Goal: Task Accomplishment & Management: Manage account settings

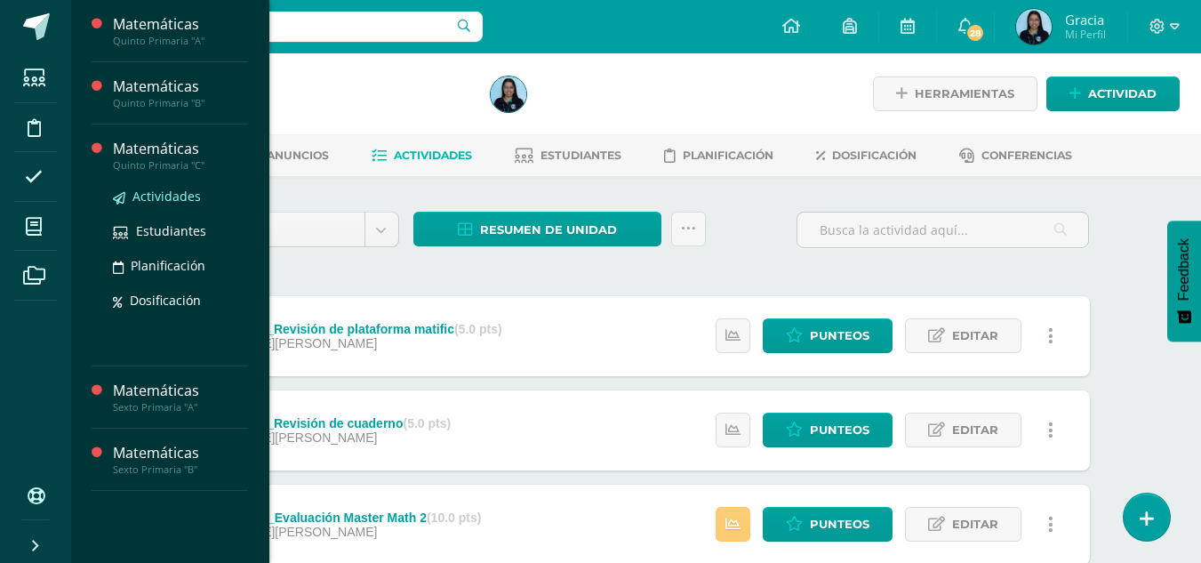
click at [142, 192] on span "Actividades" at bounding box center [166, 196] width 68 height 17
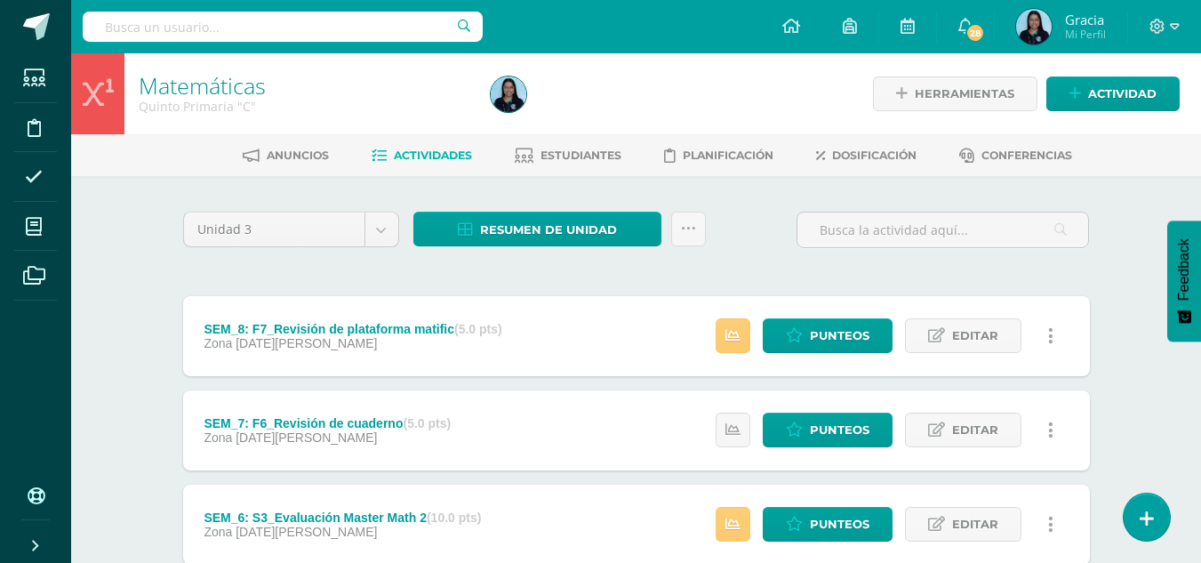
click at [701, 251] on div "Resumen de unidad Descargar como HTML Descargar como PDF Descargar como XLS Sub…" at bounding box center [559, 237] width 307 height 51
click at [695, 241] on link at bounding box center [688, 229] width 35 height 35
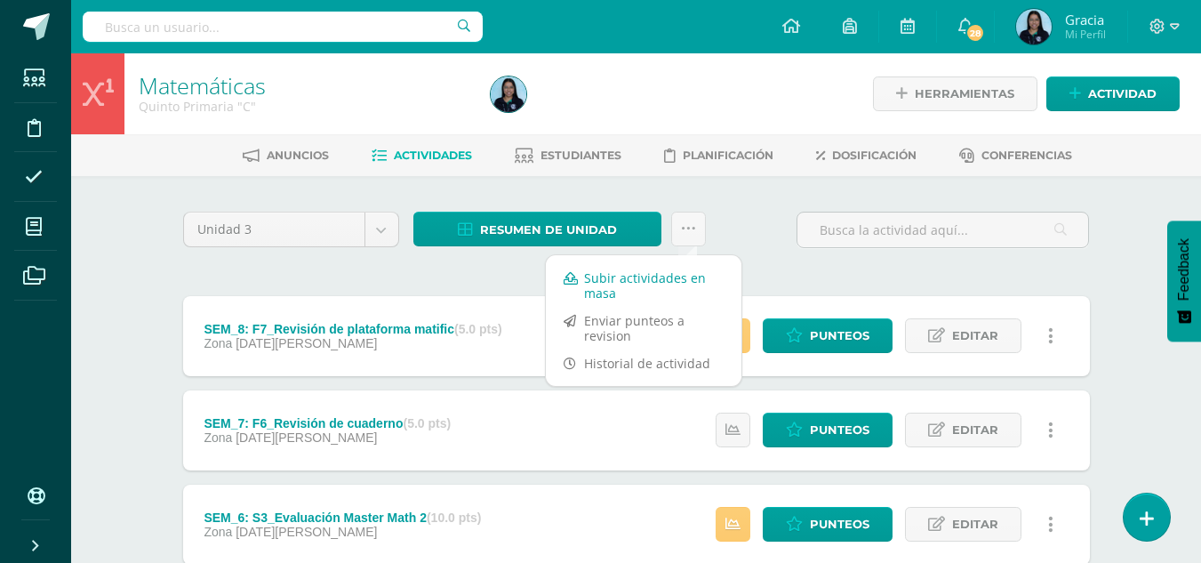
click at [640, 290] on link "Subir actividades en masa" at bounding box center [644, 285] width 196 height 43
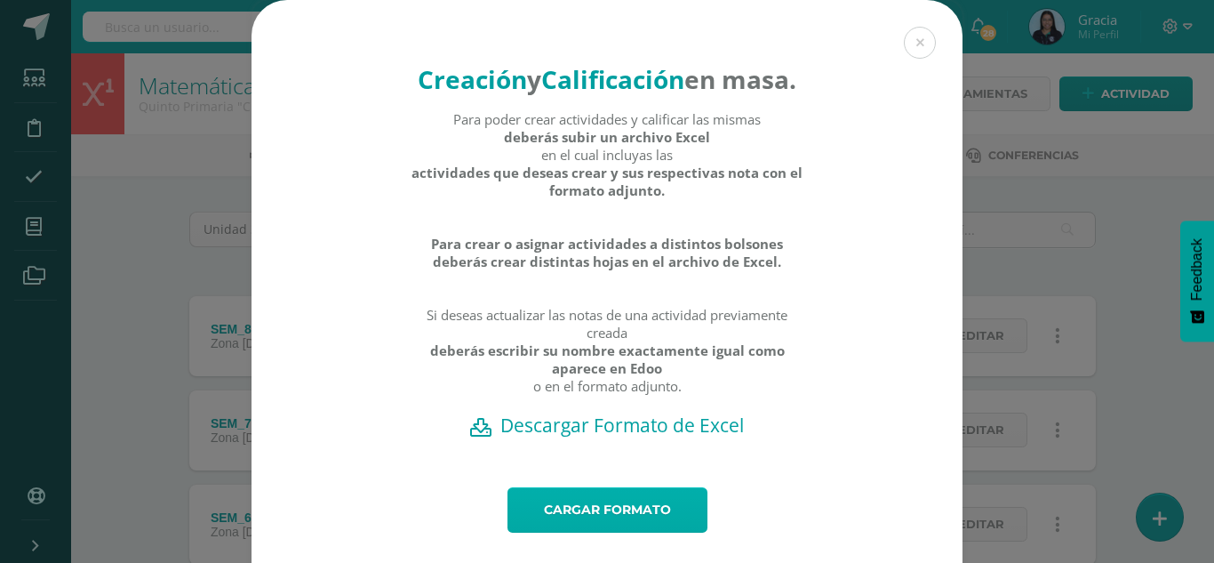
click at [563, 527] on link "Cargar formato" at bounding box center [607, 509] width 200 height 45
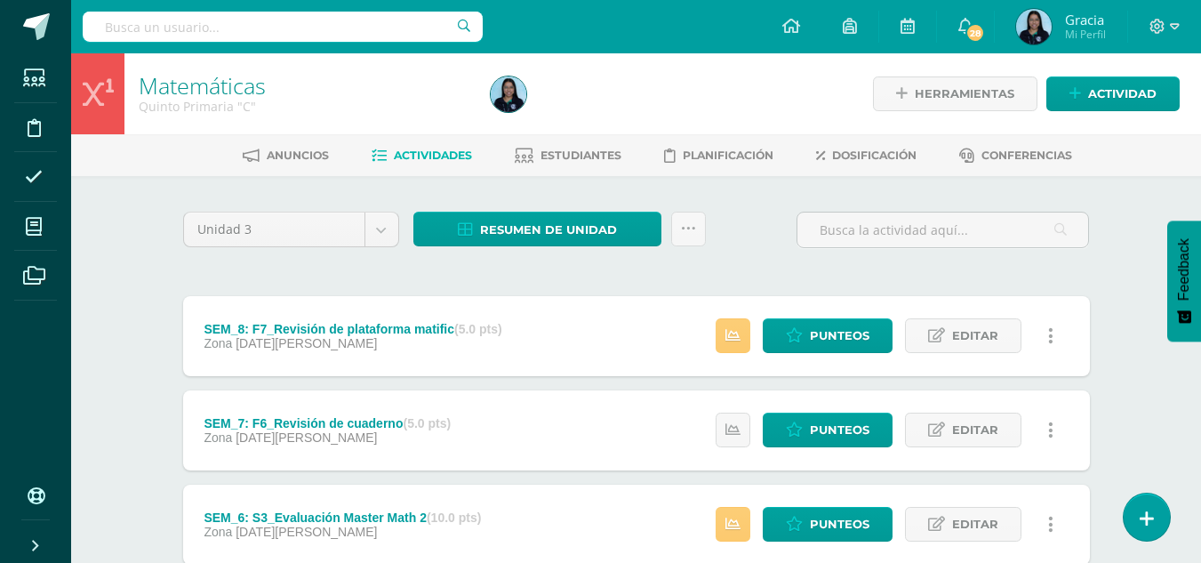
click at [587, 246] on div "Resumen de unidad Descargar como HTML Descargar como PDF Descargar como XLS Sub…" at bounding box center [559, 237] width 307 height 51
click at [586, 240] on span "Resumen de unidad" at bounding box center [548, 229] width 137 height 33
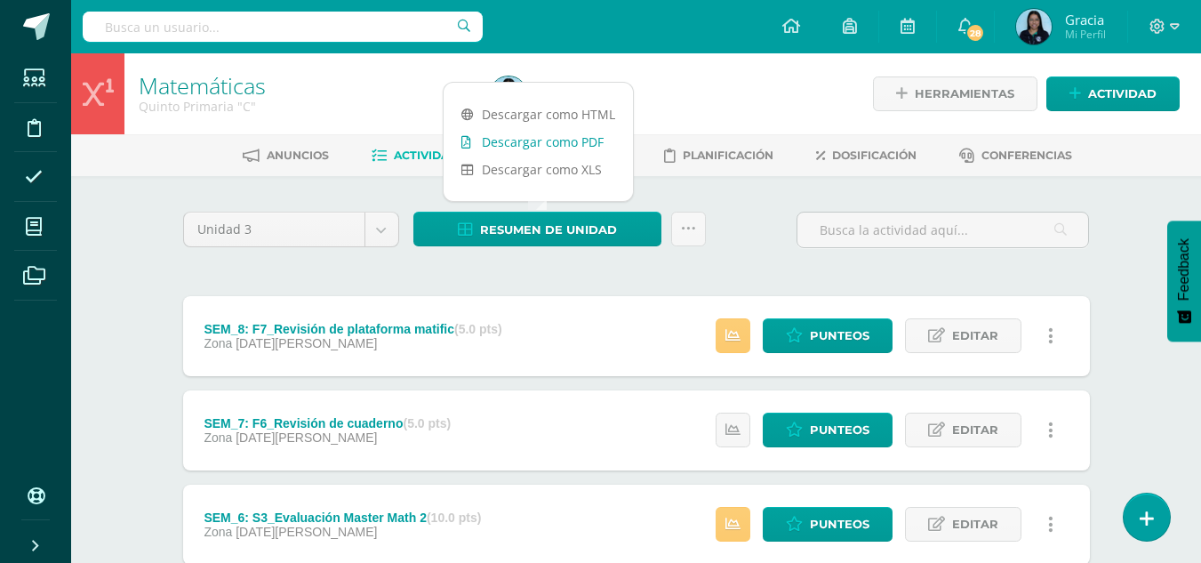
click at [510, 138] on link "Descargar como PDF" at bounding box center [537, 142] width 189 height 28
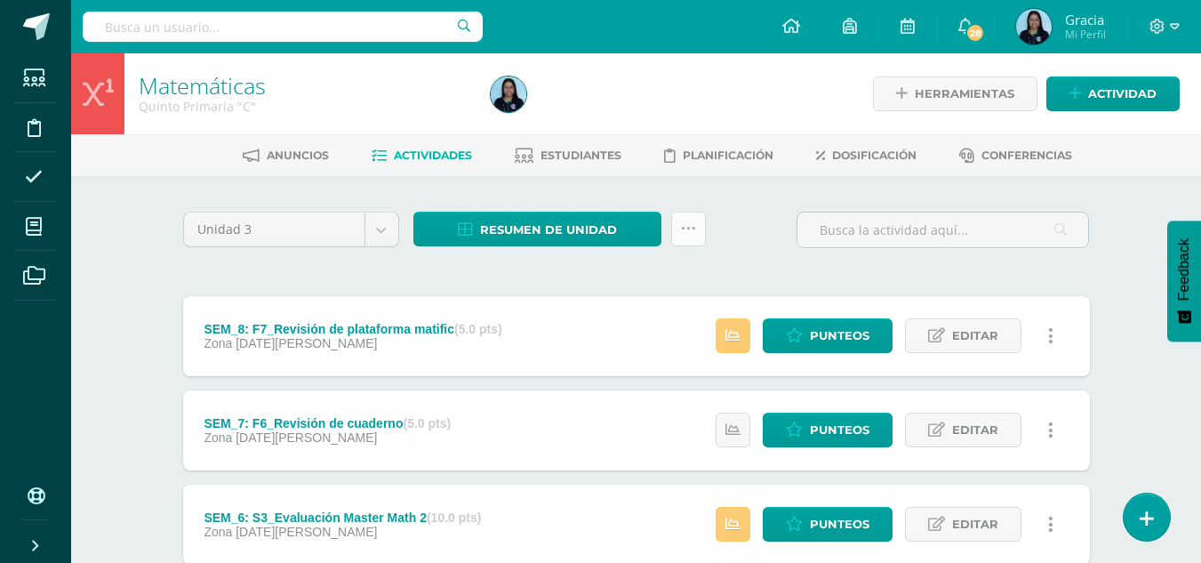
click at [680, 216] on link at bounding box center [688, 229] width 35 height 35
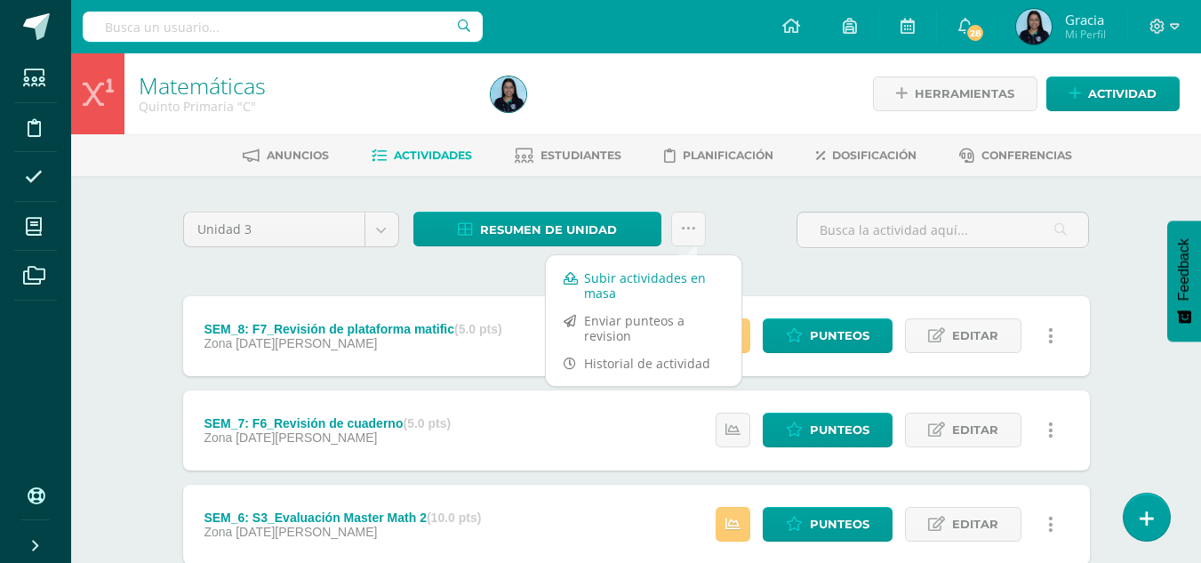
click at [618, 279] on link "Subir actividades en masa" at bounding box center [644, 285] width 196 height 43
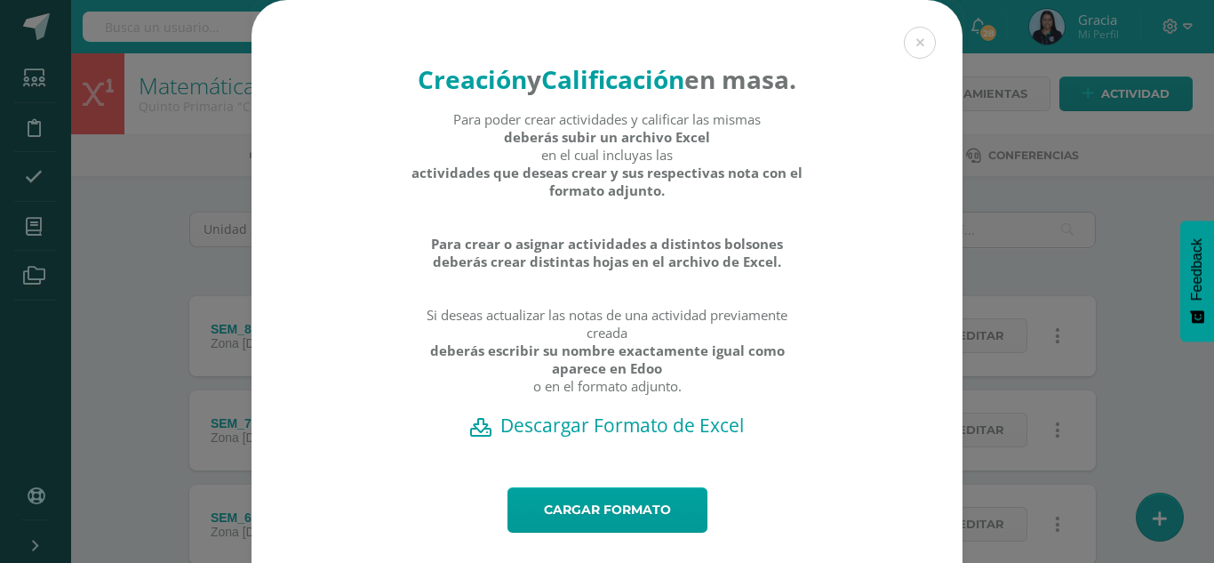
scroll to position [70, 0]
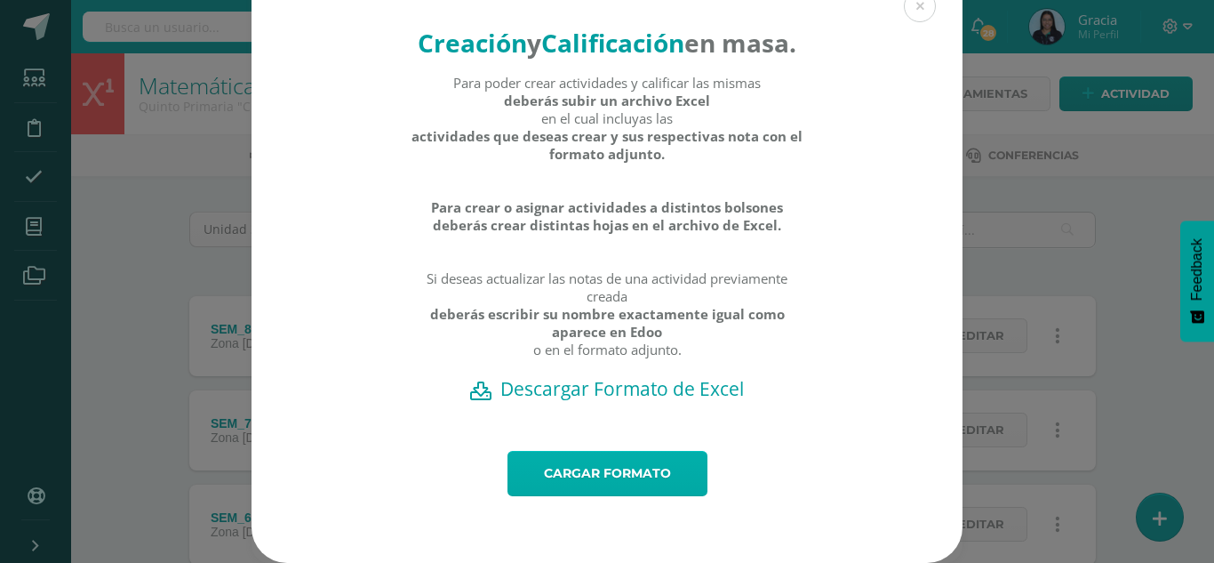
click at [584, 479] on link "Cargar formato" at bounding box center [607, 473] width 200 height 45
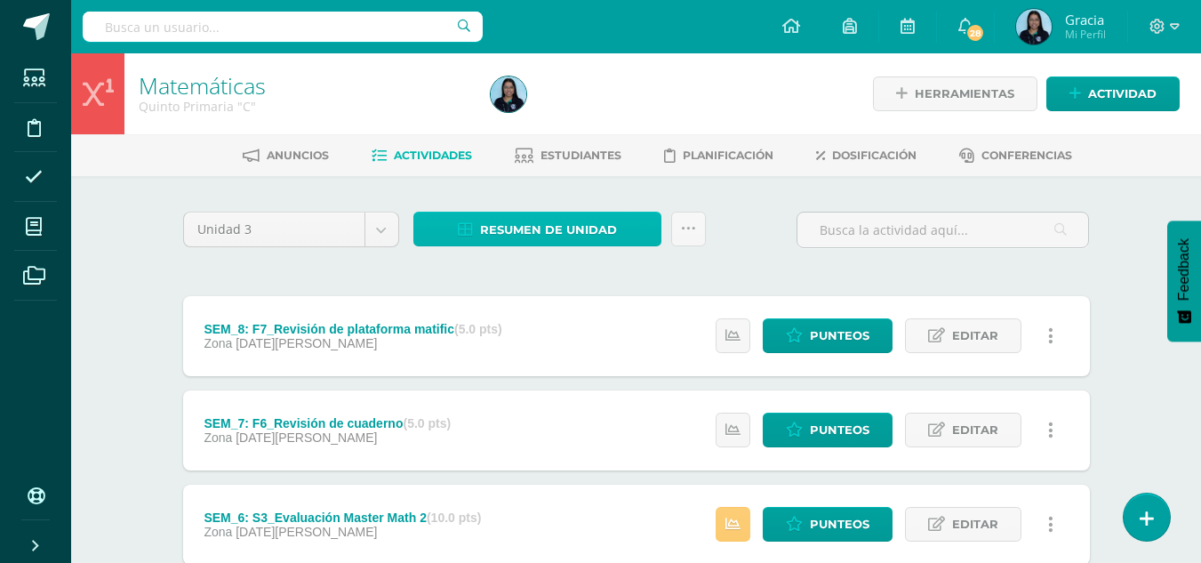
click at [571, 215] on span "Resumen de unidad" at bounding box center [548, 229] width 137 height 33
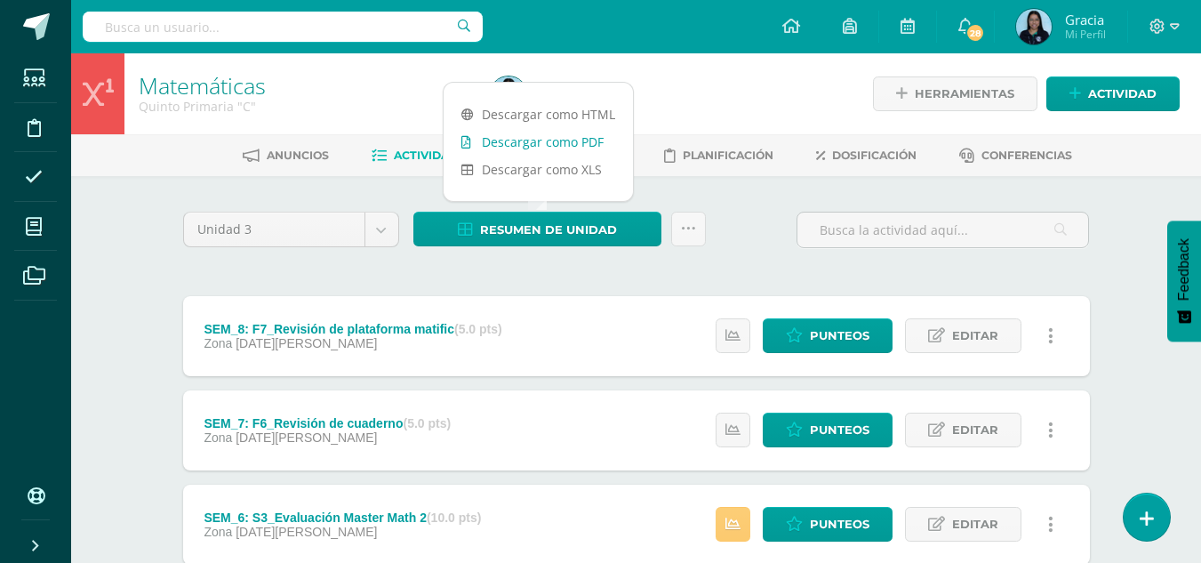
click at [520, 148] on link "Descargar como PDF" at bounding box center [537, 142] width 189 height 28
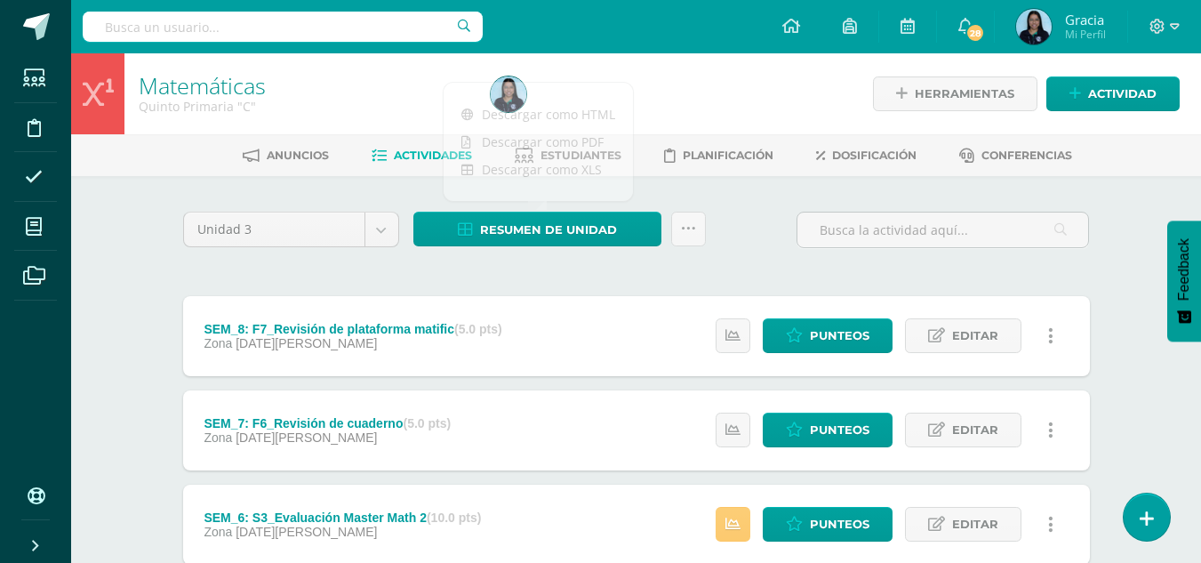
click at [726, 226] on div "Unidad 3 Unidad 1 Unidad 2 Unidad 3 Unidad 4 Resumen de unidad Subir actividade…" at bounding box center [636, 237] width 921 height 51
click at [612, 159] on span "Estudiantes" at bounding box center [580, 154] width 81 height 13
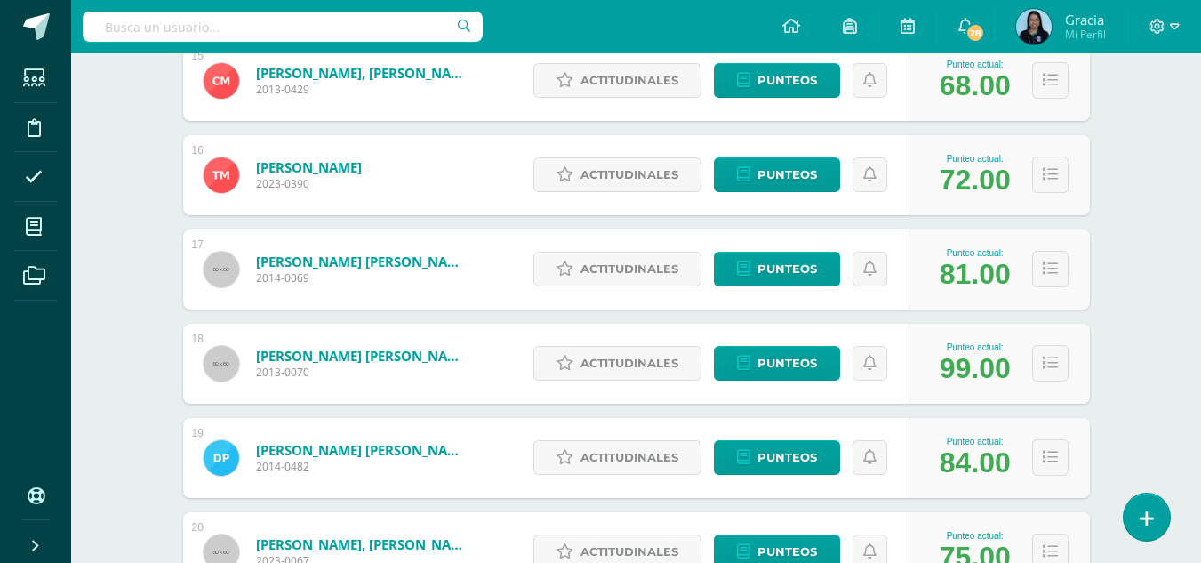
scroll to position [2095, 0]
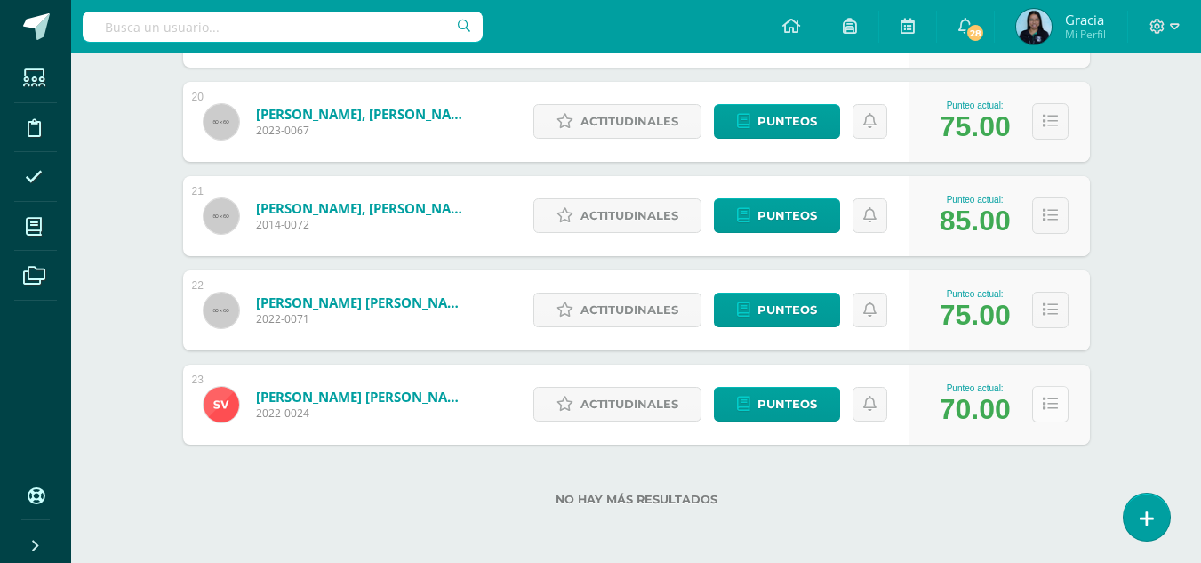
click at [1049, 410] on icon at bounding box center [1049, 403] width 15 height 15
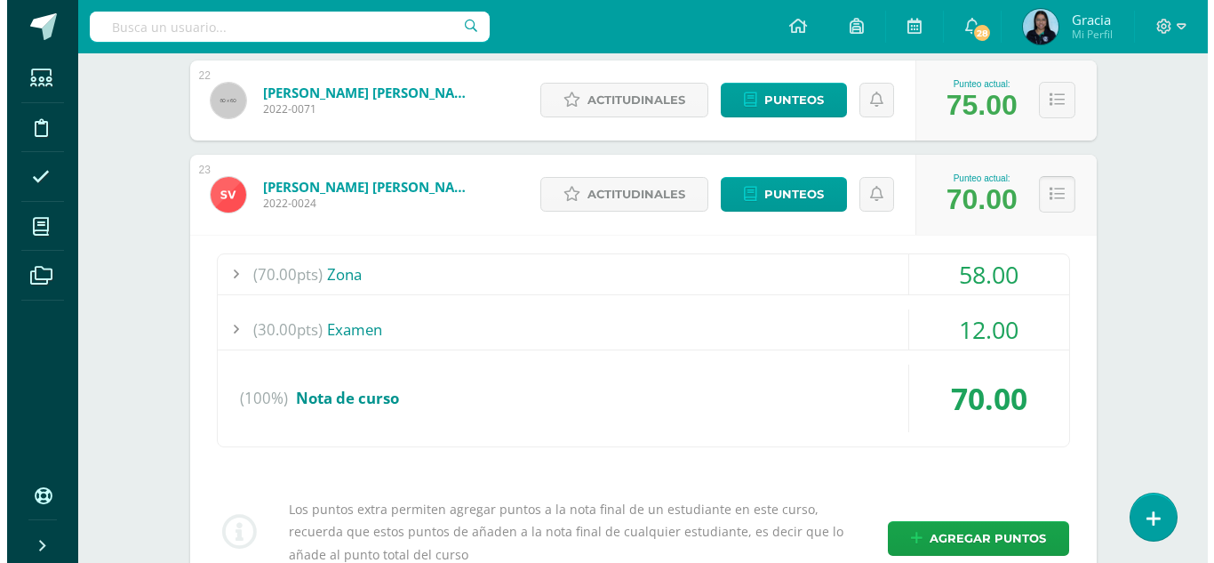
scroll to position [2314, 0]
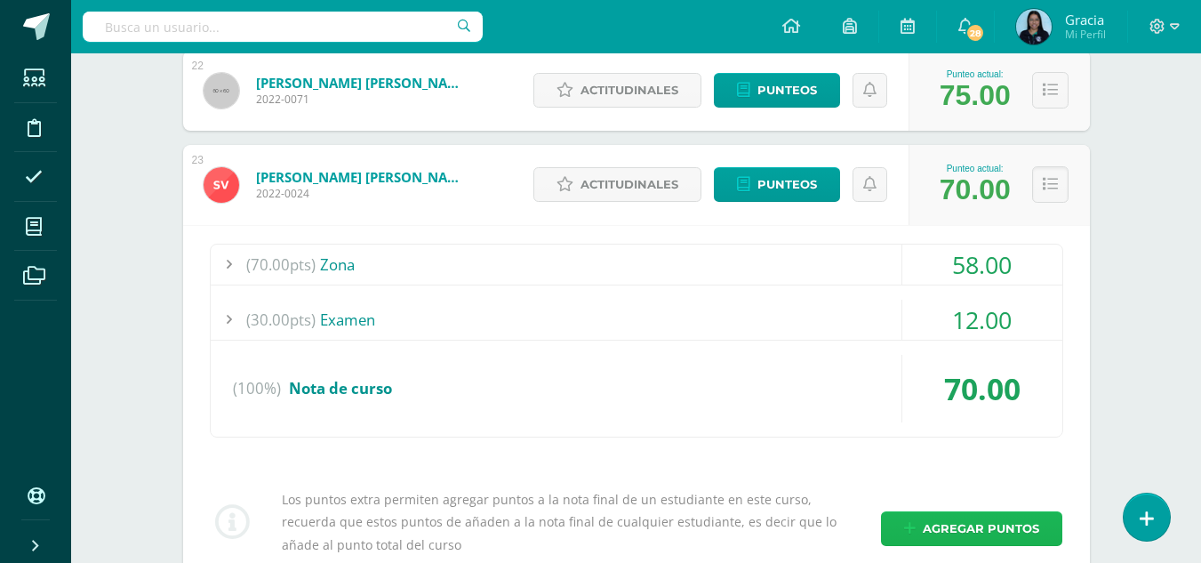
click at [959, 515] on span "Agregar puntos" at bounding box center [981, 528] width 116 height 33
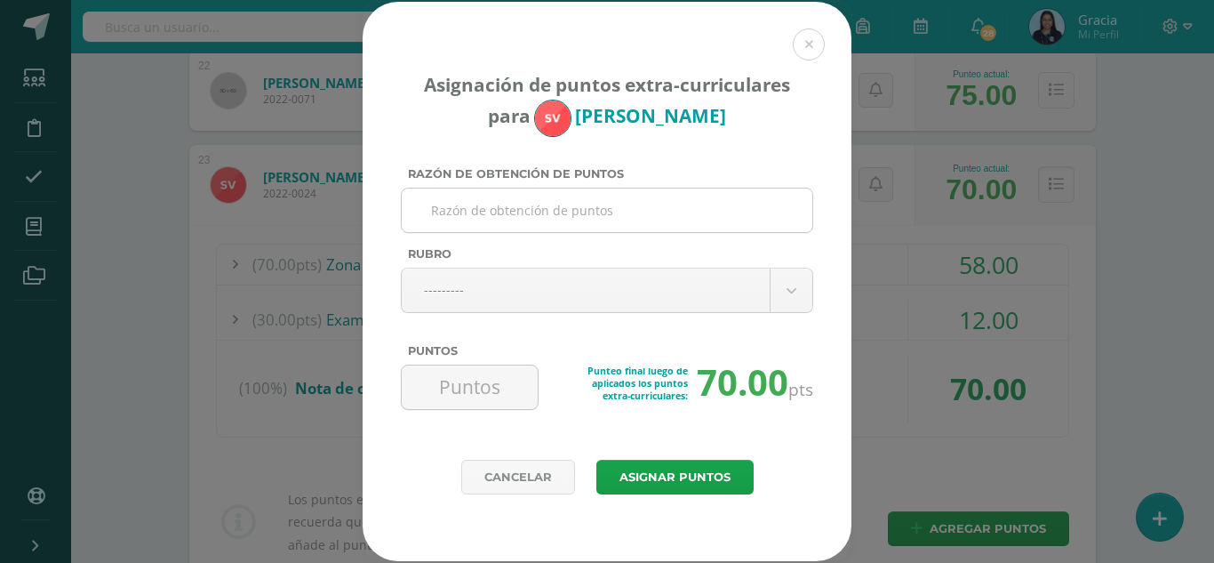
click at [516, 199] on input "Razón de obtención de puntos" at bounding box center [607, 210] width 396 height 44
paste input "Orden y estructura de folder"
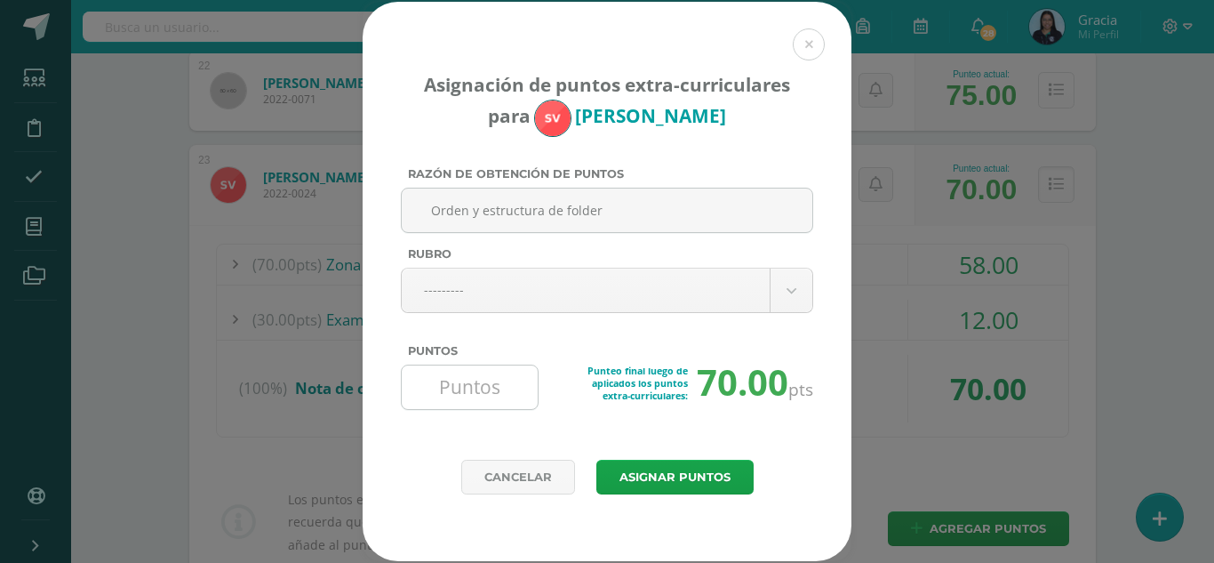
type input "Orden y estructura de folder"
click at [483, 379] on input "Puntos" at bounding box center [470, 387] width 122 height 44
type input "3"
click at [658, 466] on button "Asignar puntos" at bounding box center [674, 476] width 157 height 35
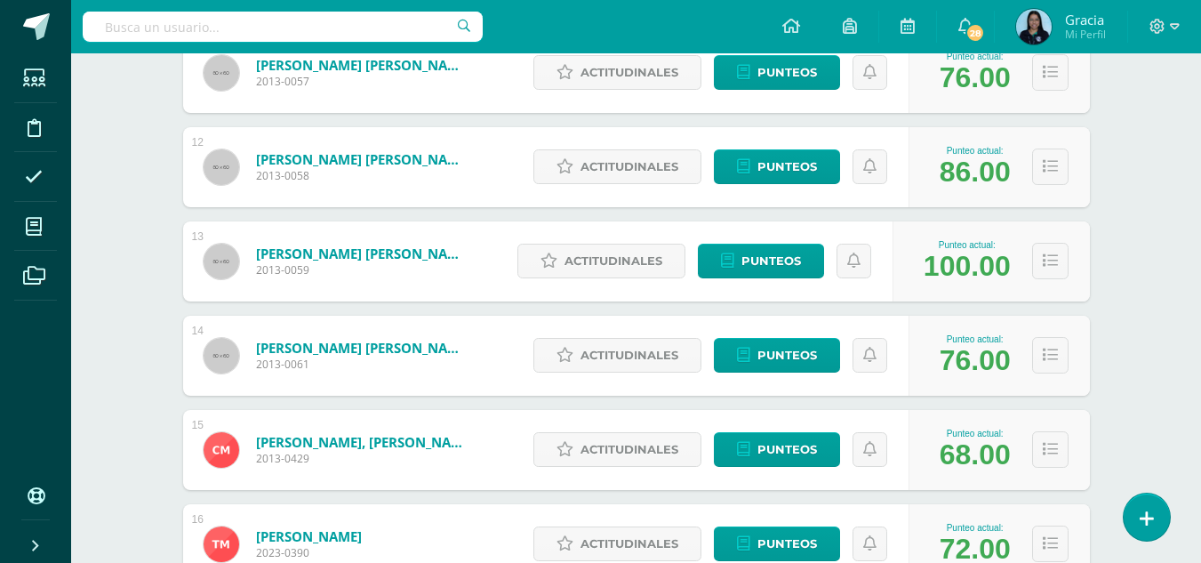
scroll to position [1297, 0]
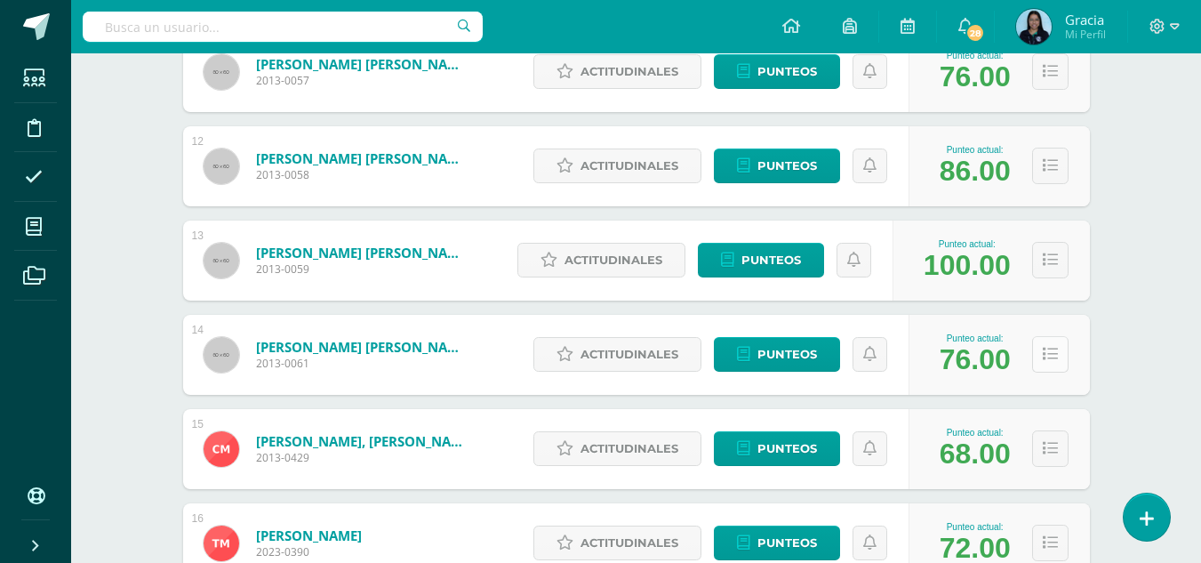
click at [1042, 364] on button at bounding box center [1050, 354] width 36 height 36
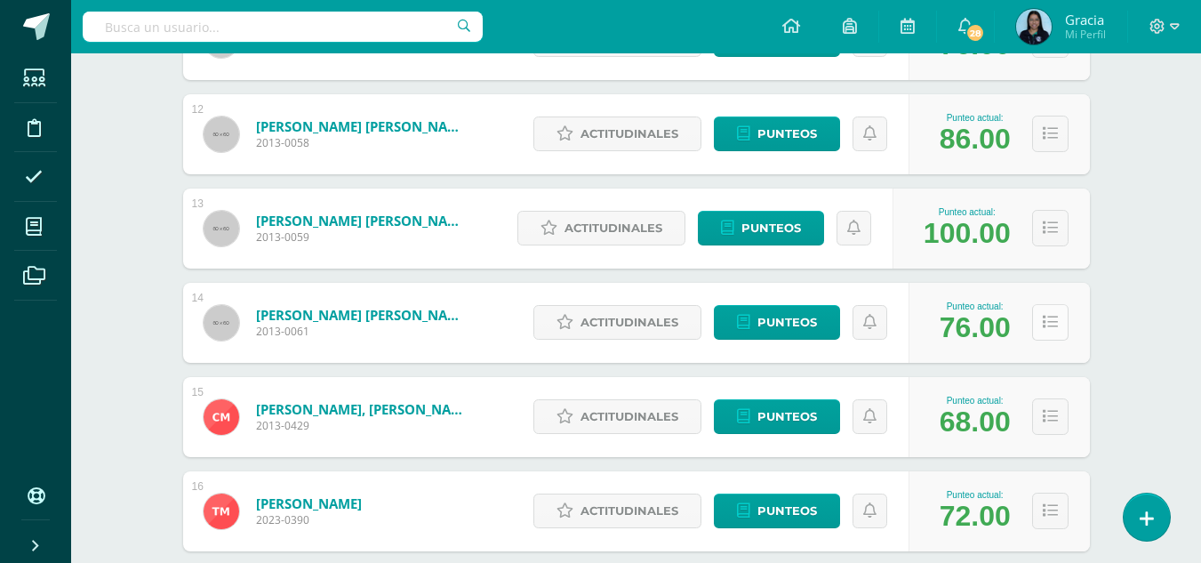
scroll to position [1330, 0]
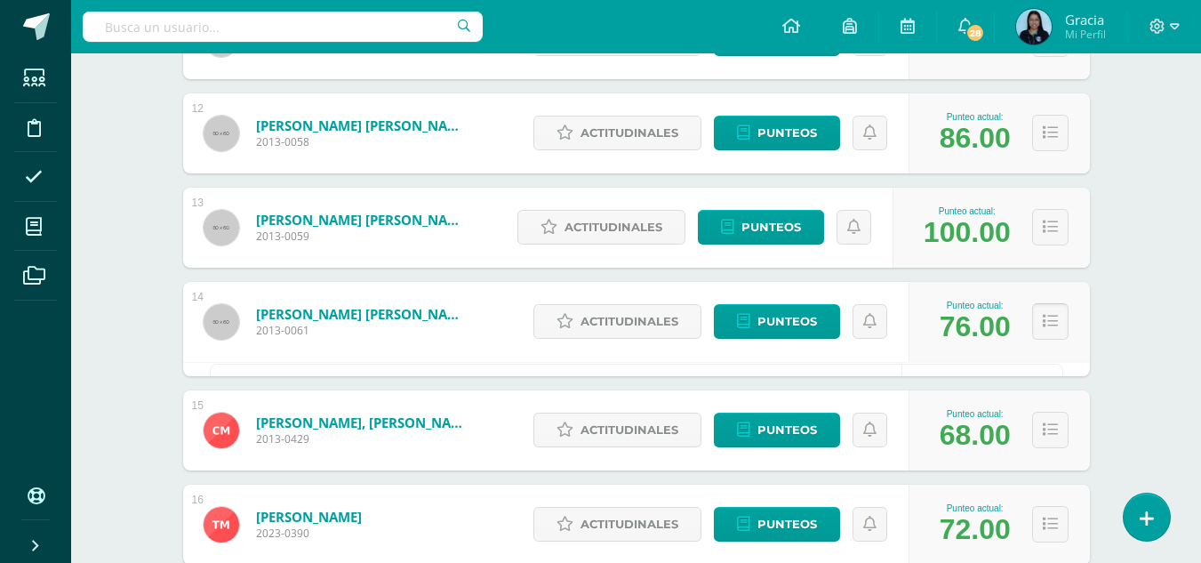
click at [1049, 318] on icon at bounding box center [1049, 321] width 15 height 15
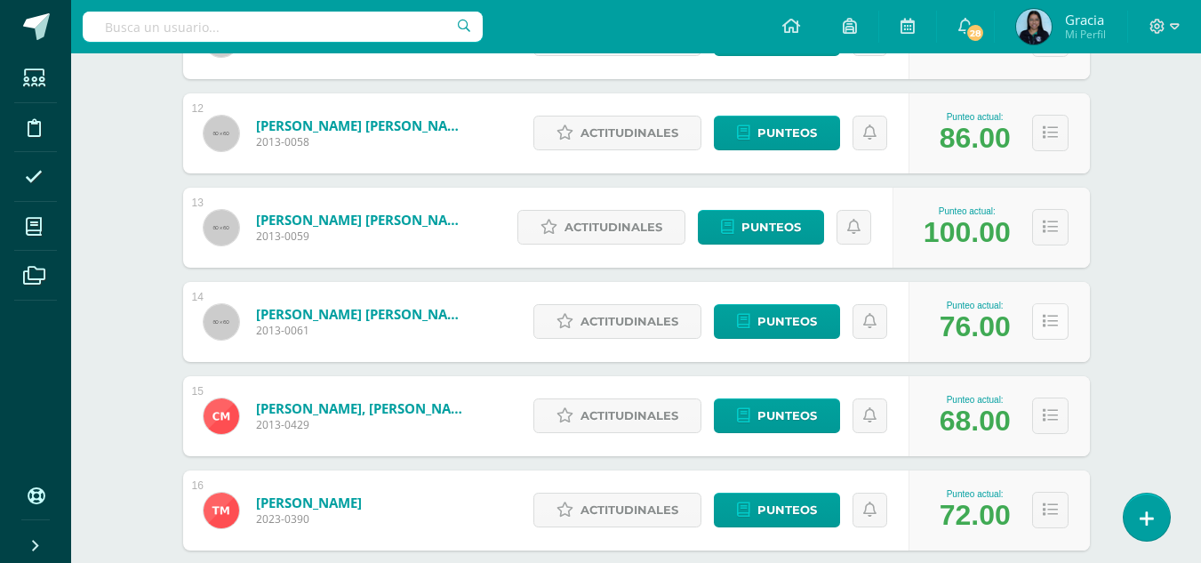
click at [1049, 318] on icon at bounding box center [1049, 321] width 15 height 15
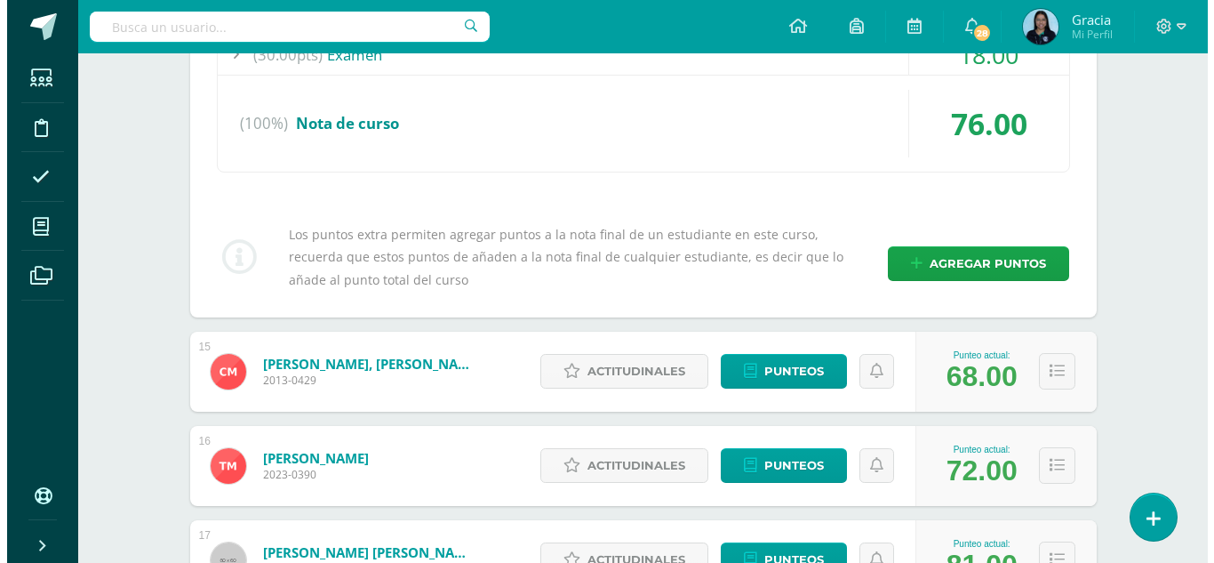
scroll to position [1745, 0]
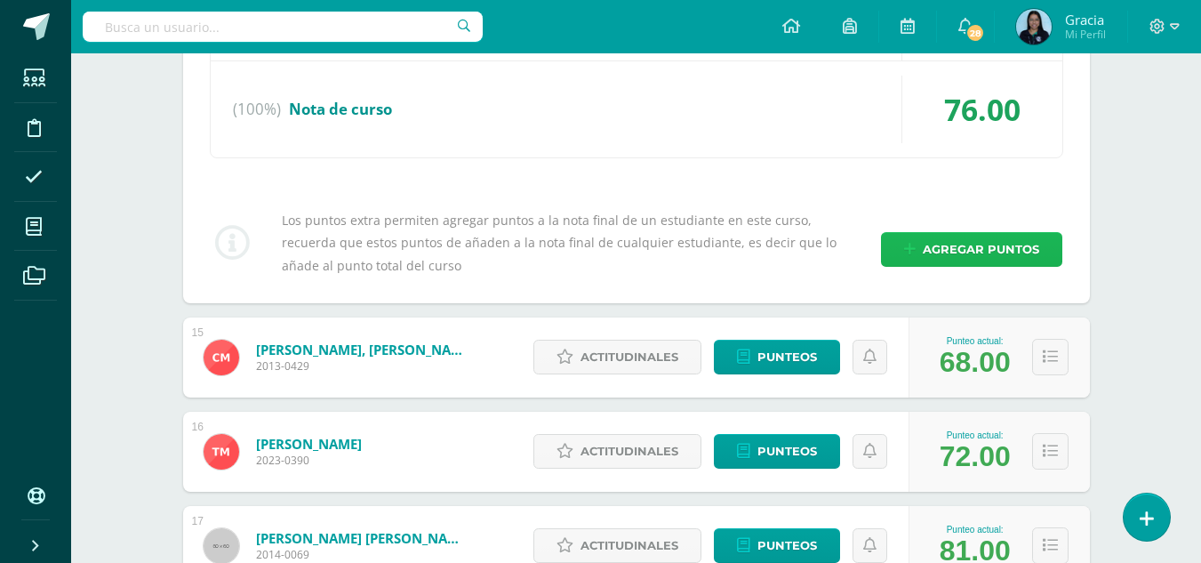
click at [994, 252] on span "Agregar puntos" at bounding box center [981, 249] width 116 height 33
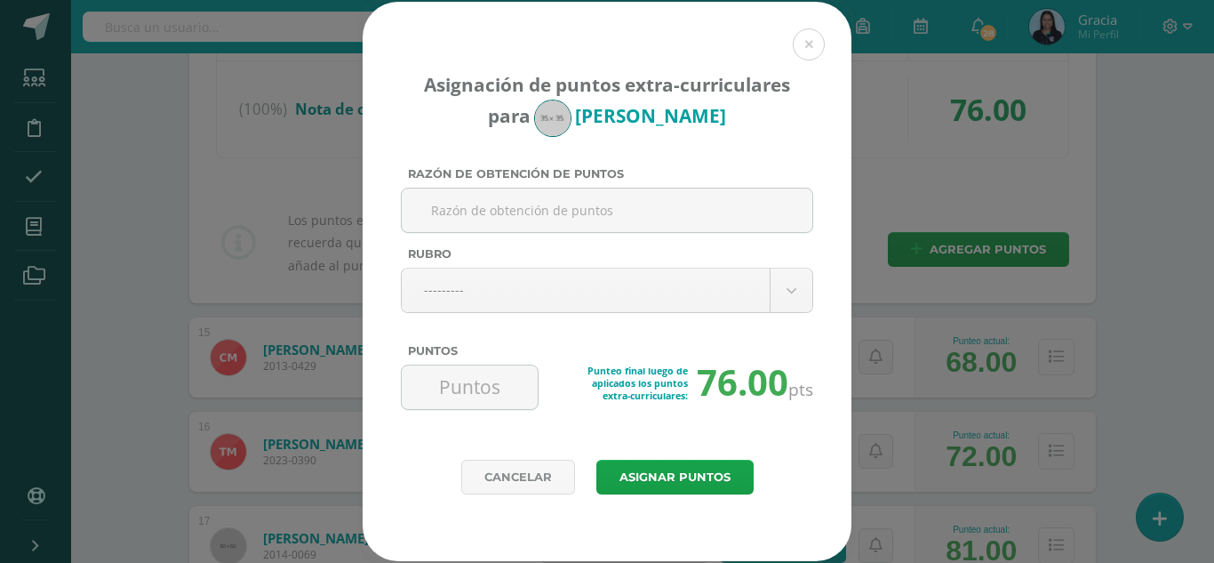
paste input "Orden y estructura de folder"
type input "Orden y estructura de folder"
click at [464, 382] on input "Puntos" at bounding box center [470, 387] width 122 height 44
type input "3"
click at [723, 483] on button "Asignar puntos" at bounding box center [674, 476] width 157 height 35
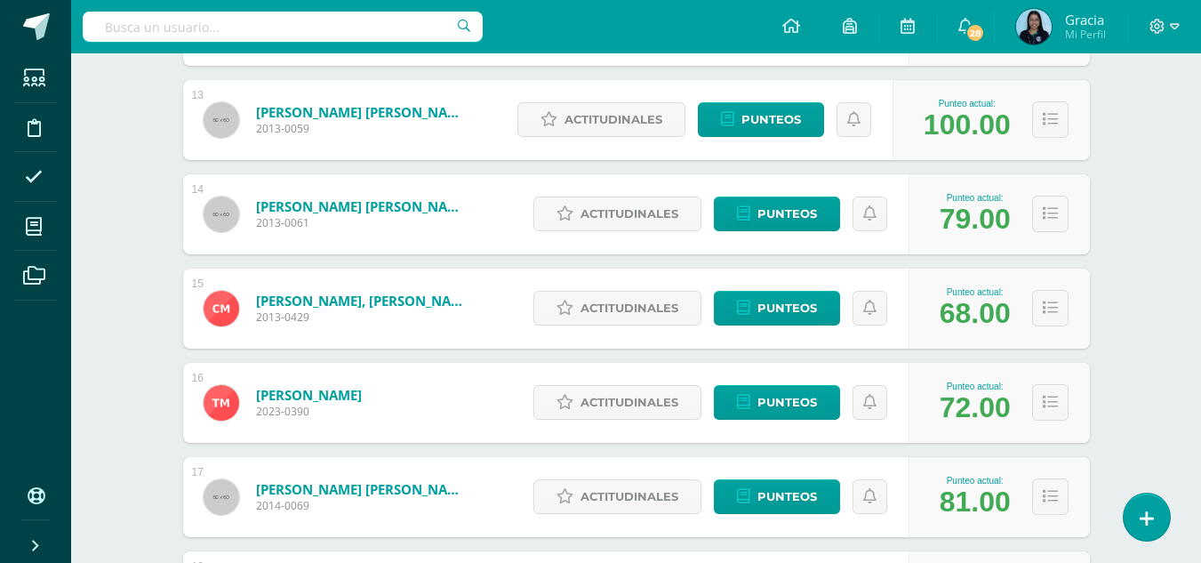
scroll to position [1438, 0]
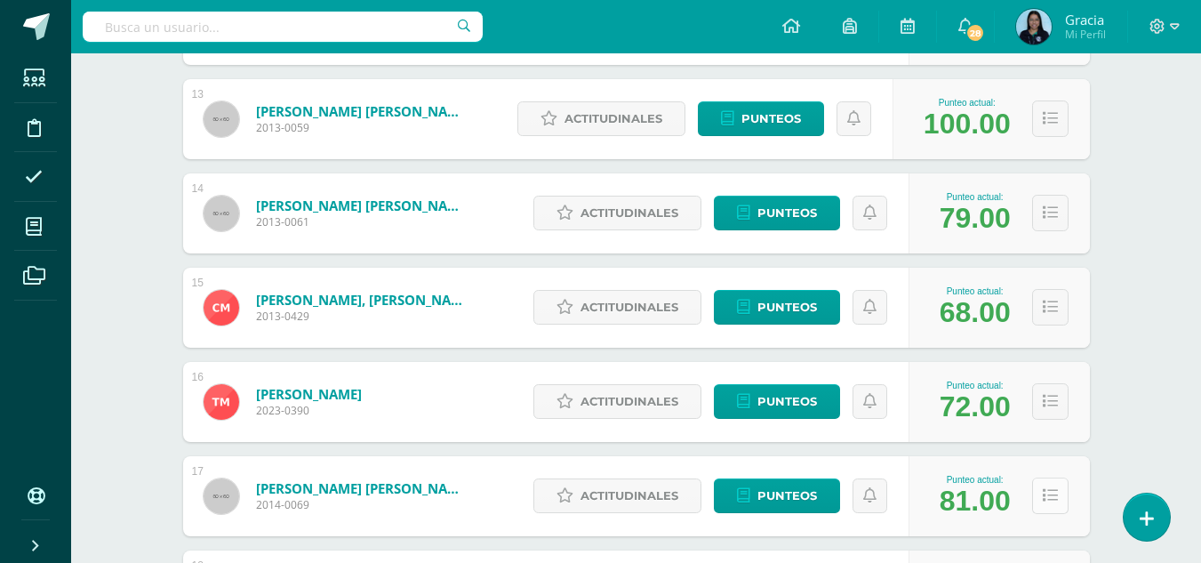
click at [1062, 492] on button at bounding box center [1050, 495] width 36 height 36
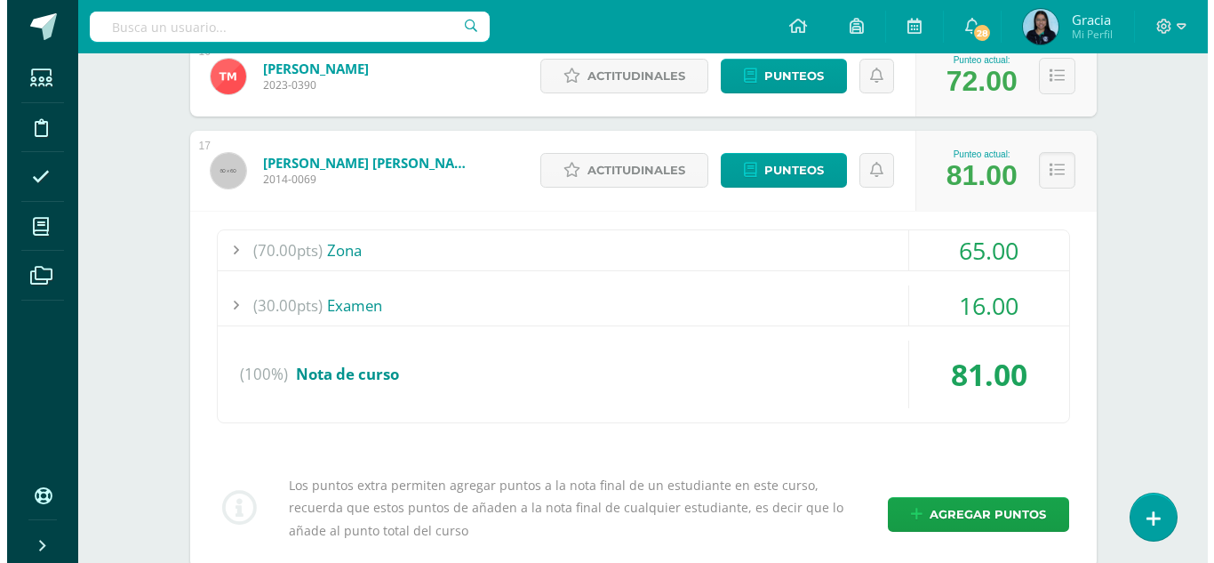
scroll to position [1764, 0]
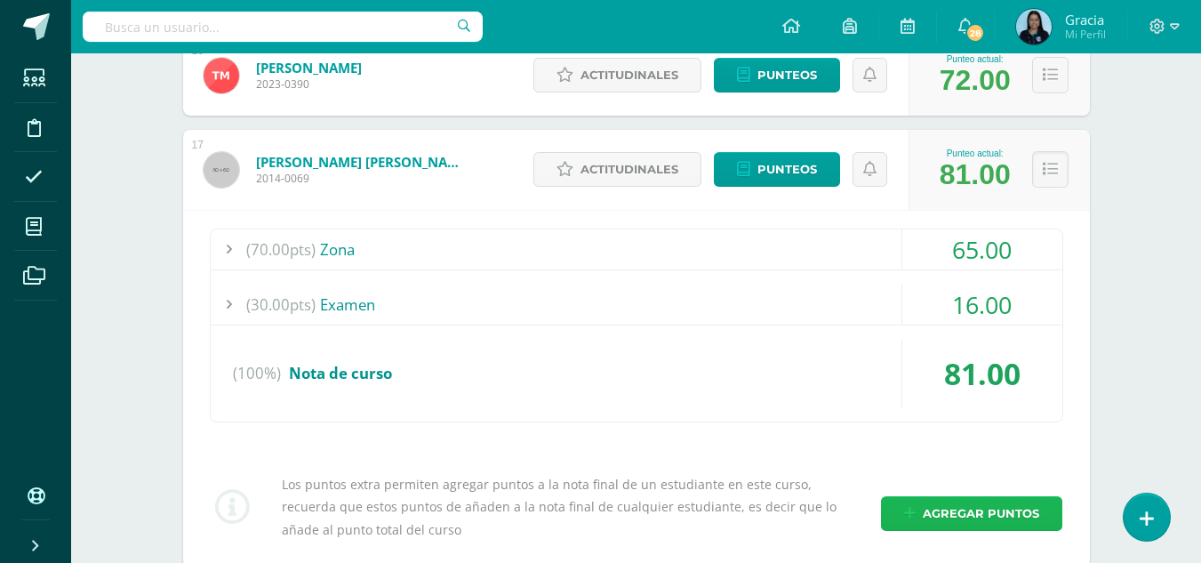
click at [948, 509] on span "Agregar puntos" at bounding box center [981, 513] width 116 height 33
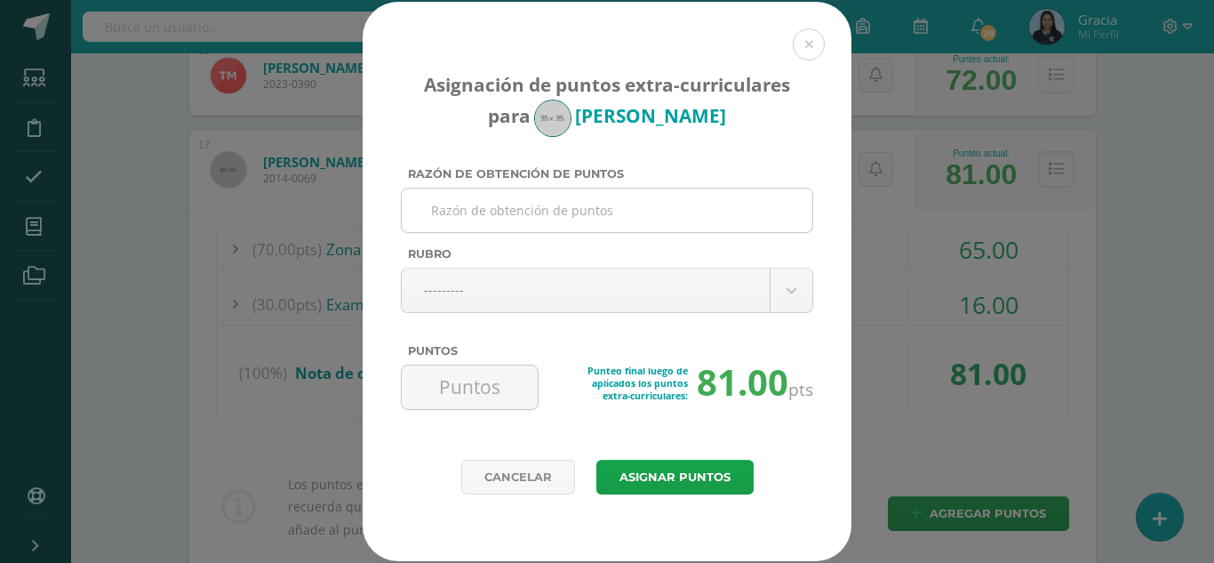
paste input "Orden y estructura de folder"
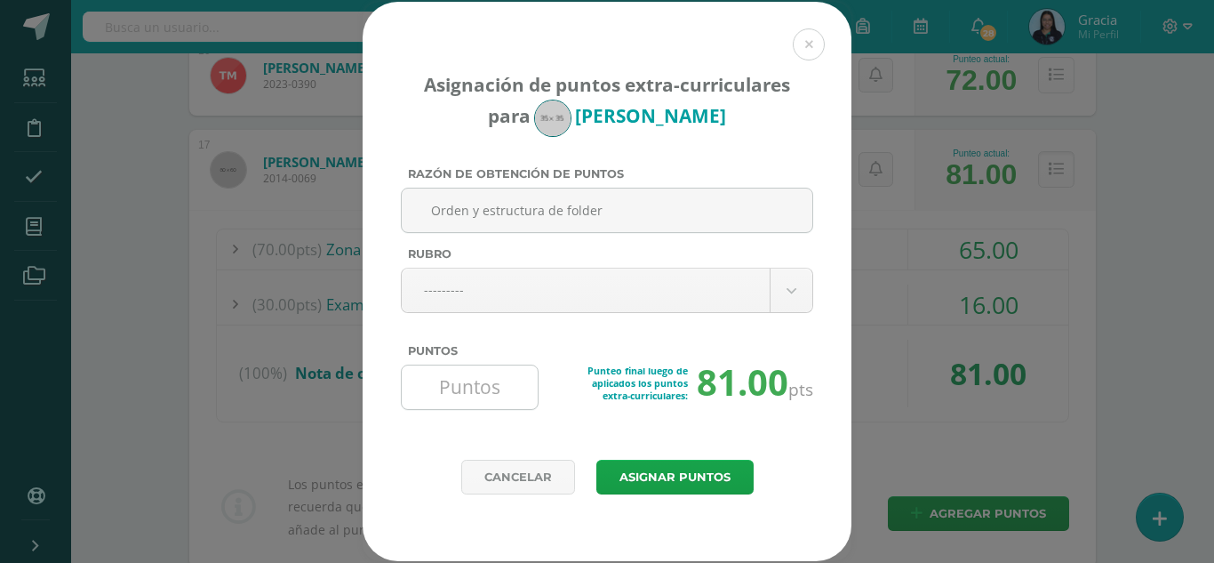
type input "Orden y estructura de folder"
click at [462, 382] on input "Puntos" at bounding box center [470, 387] width 122 height 44
type input "3"
click at [638, 487] on button "Asignar puntos" at bounding box center [674, 476] width 157 height 35
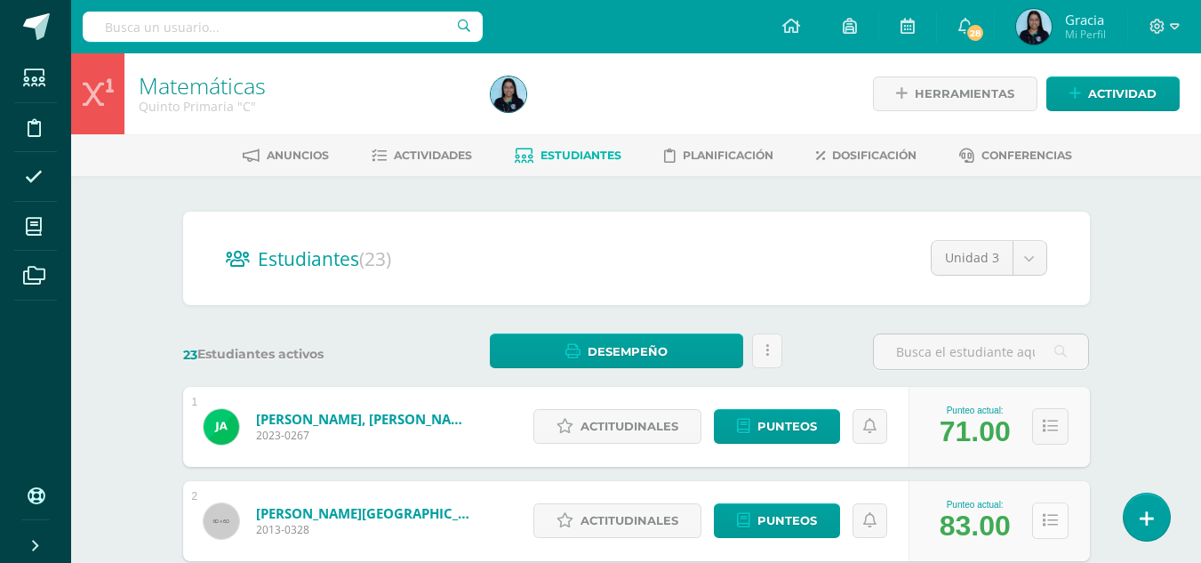
click at [1048, 524] on icon at bounding box center [1049, 520] width 15 height 15
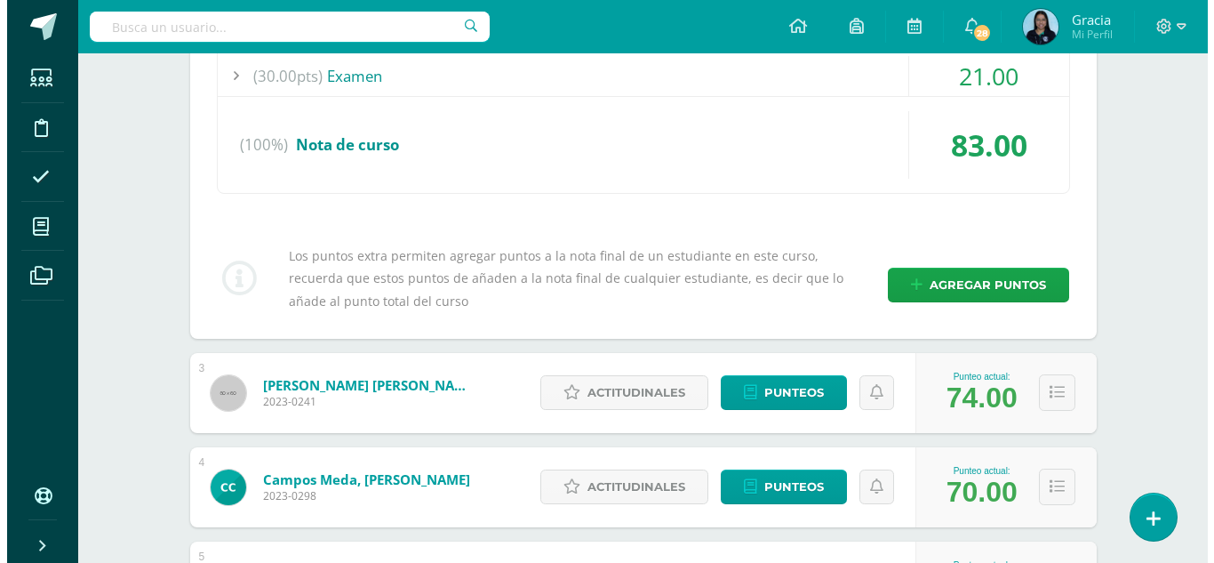
scroll to position [620, 0]
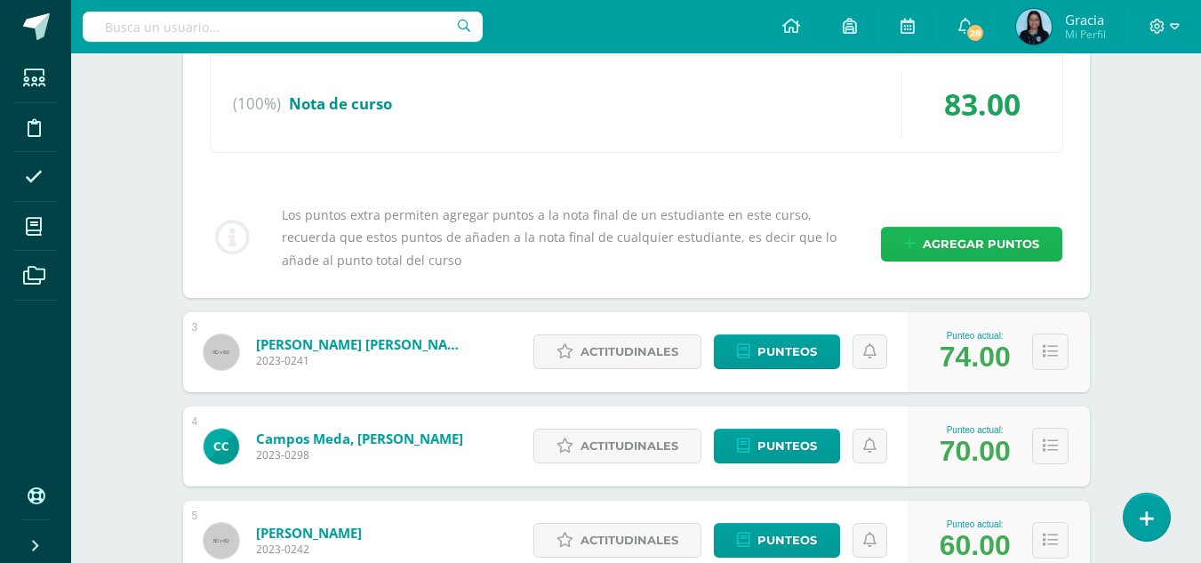
click at [937, 234] on span "Agregar puntos" at bounding box center [981, 244] width 116 height 33
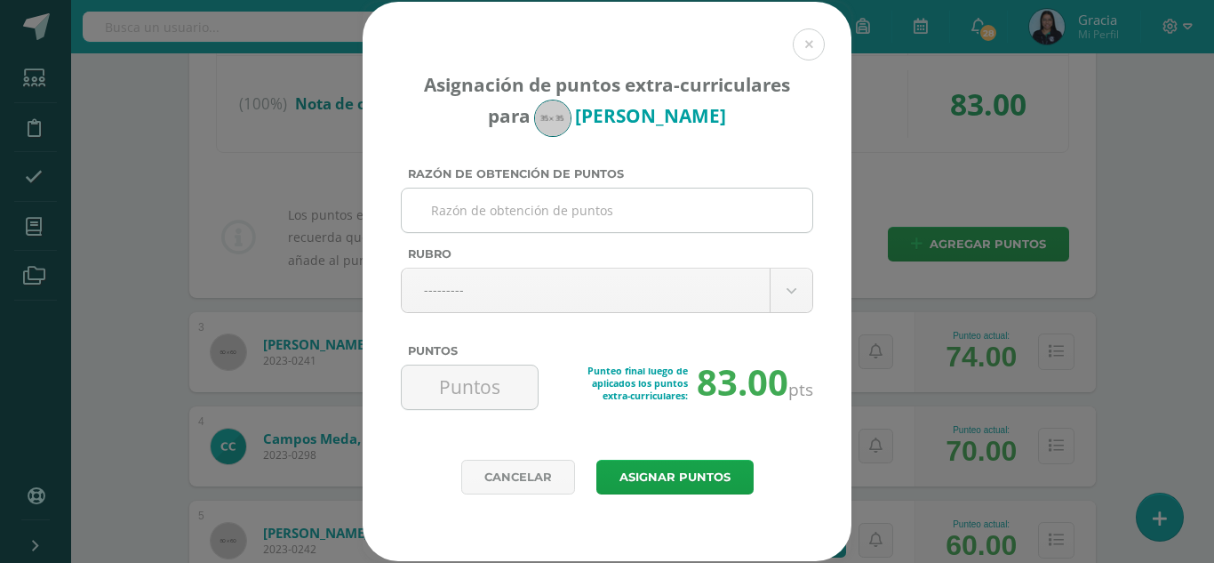
paste input "Orden y estructura de folder"
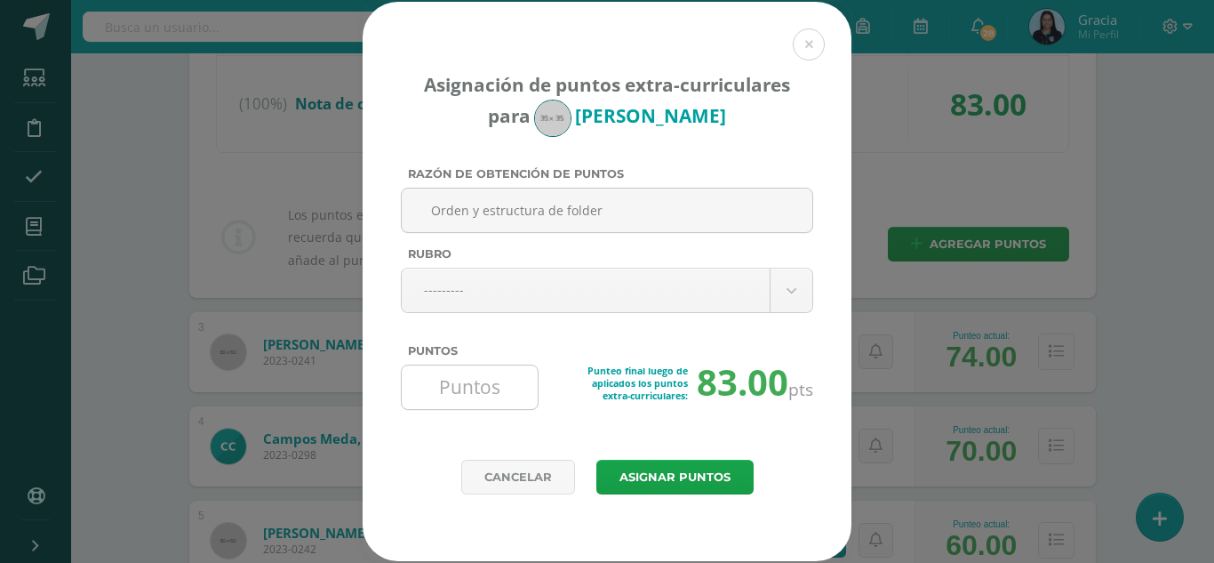
type input "Orden y estructura de folder"
click at [445, 391] on input "Puntos" at bounding box center [470, 387] width 122 height 44
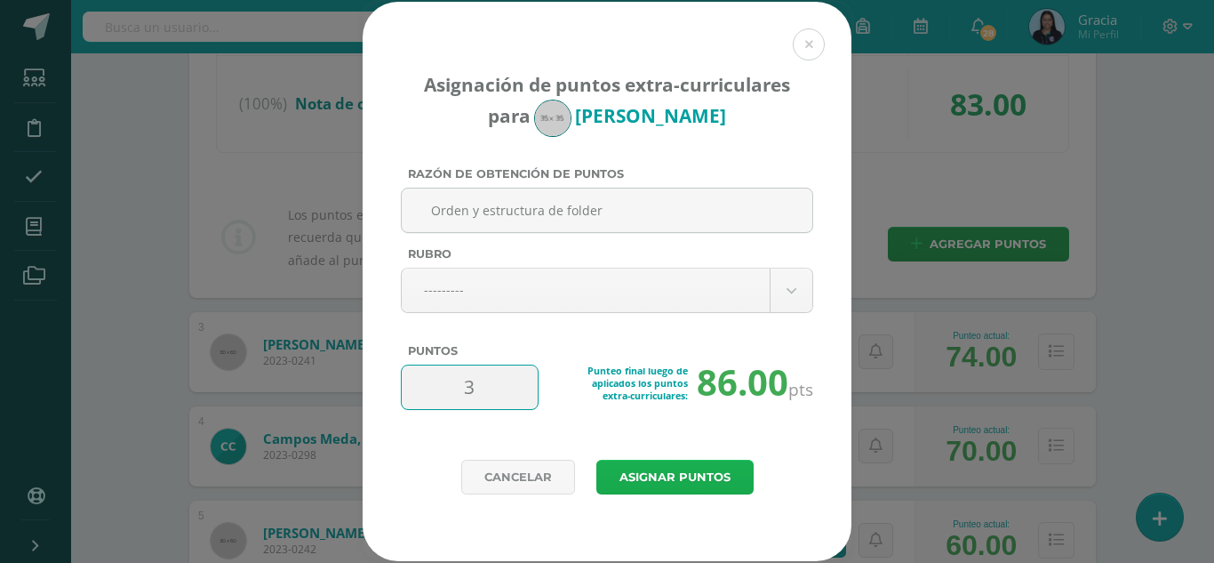
type input "3"
click at [689, 483] on button "Asignar puntos" at bounding box center [674, 476] width 157 height 35
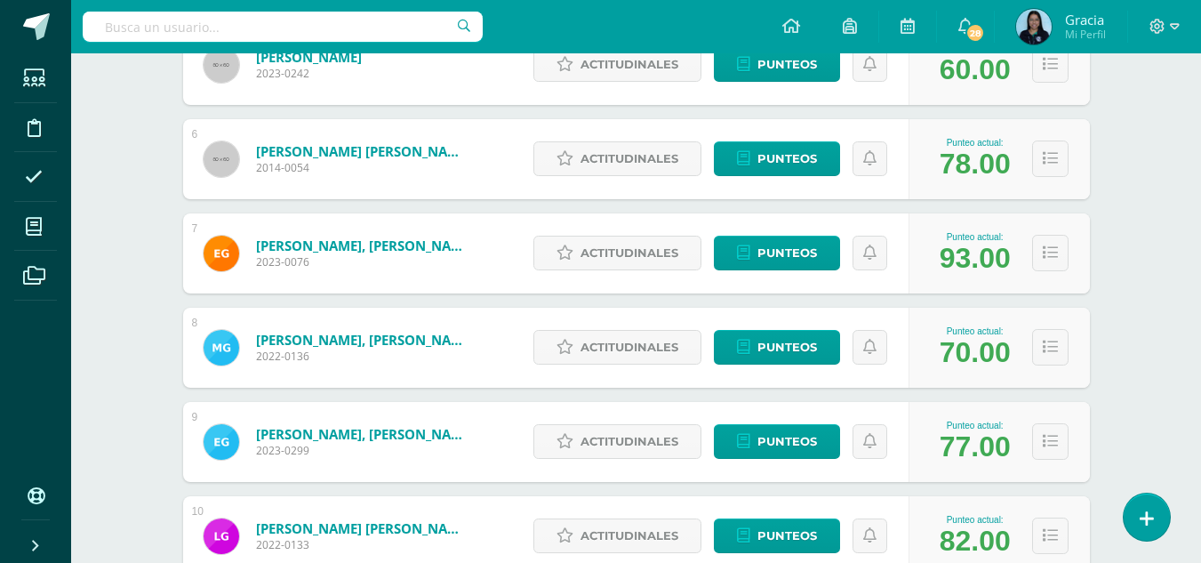
scroll to position [738, 0]
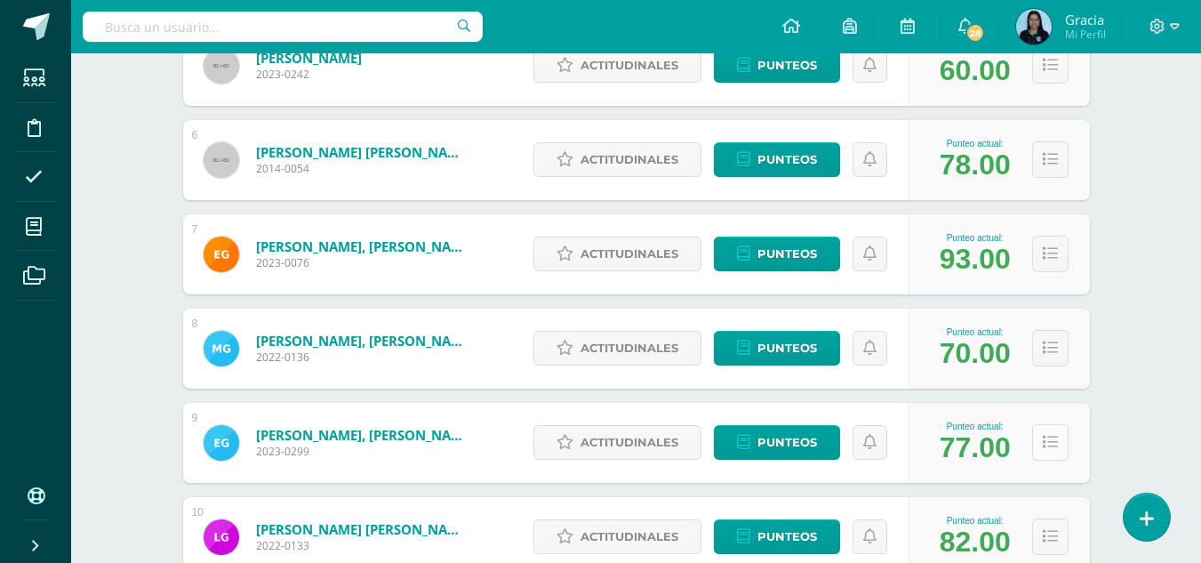
click at [1051, 443] on icon at bounding box center [1049, 442] width 15 height 15
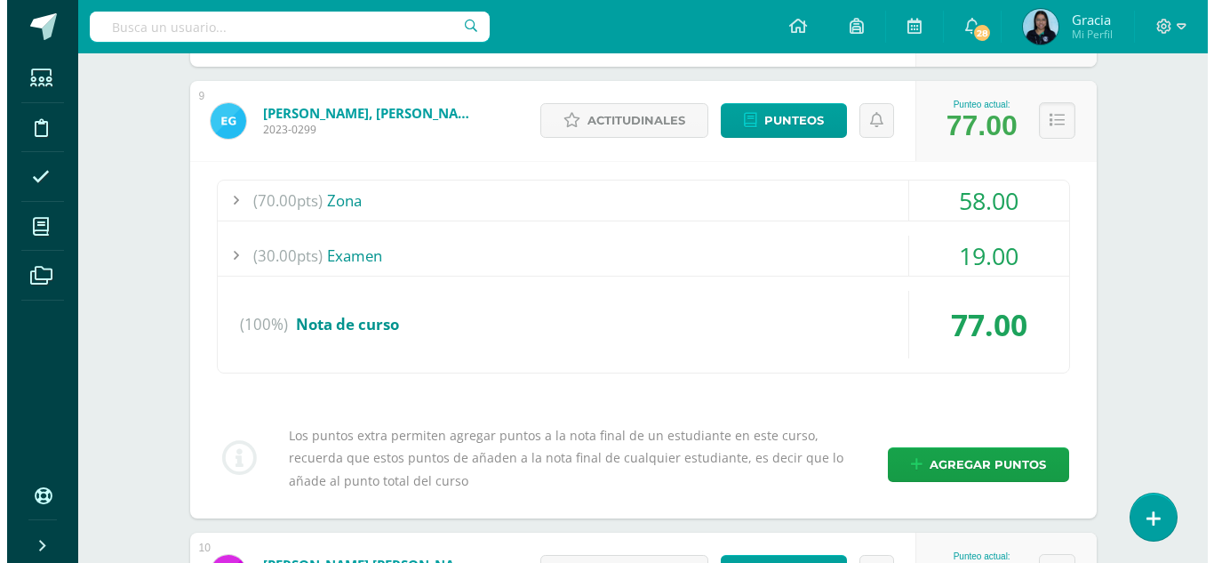
scroll to position [1060, 0]
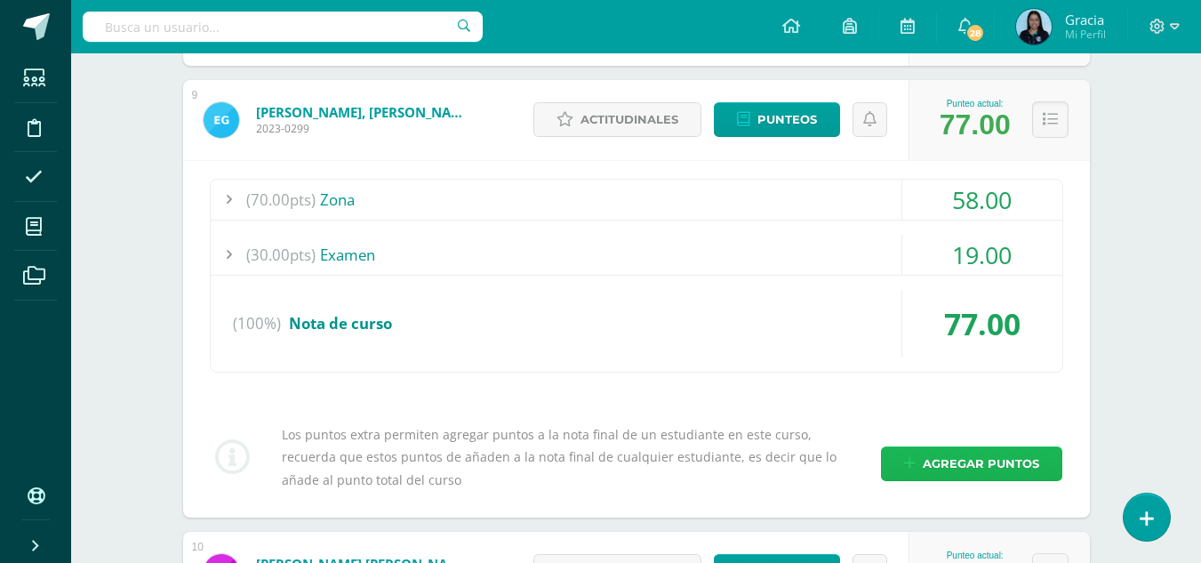
click at [928, 453] on span "Agregar puntos" at bounding box center [981, 463] width 116 height 33
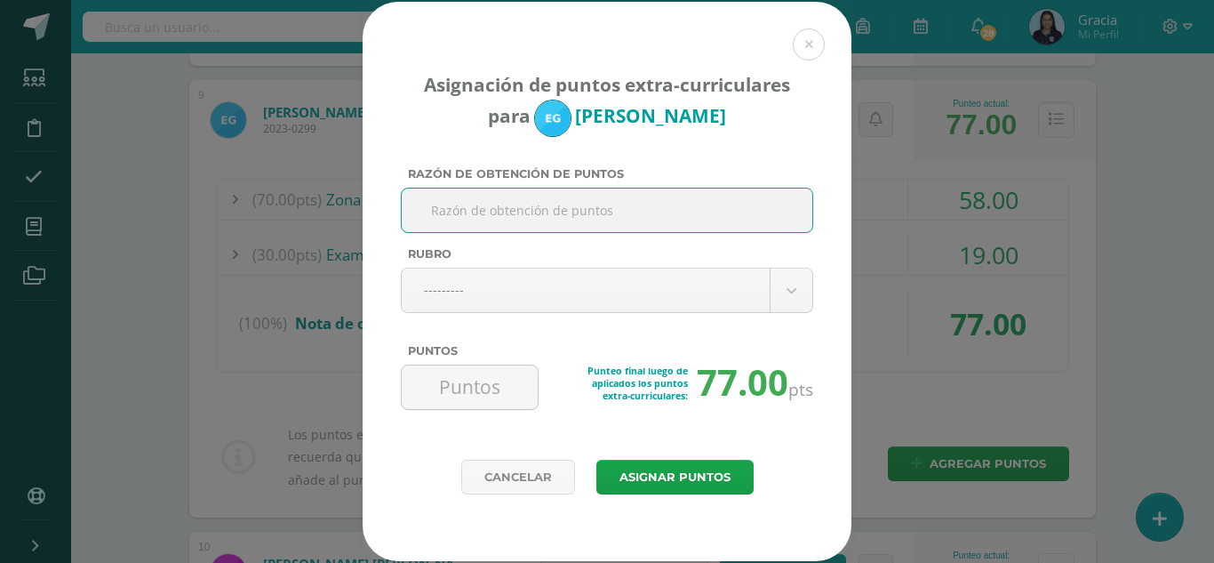
paste input "Orden y estructura de folder"
type input "Orden y estructura de folder"
click at [425, 395] on input "Puntos" at bounding box center [470, 387] width 122 height 44
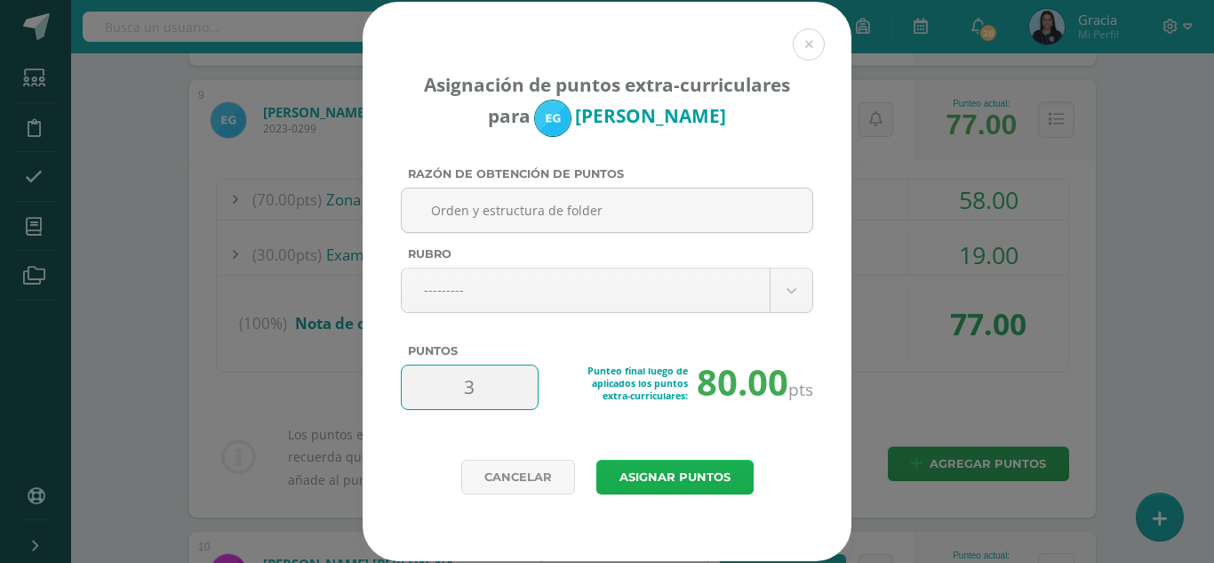
type input "3"
click at [643, 478] on button "Asignar puntos" at bounding box center [674, 476] width 157 height 35
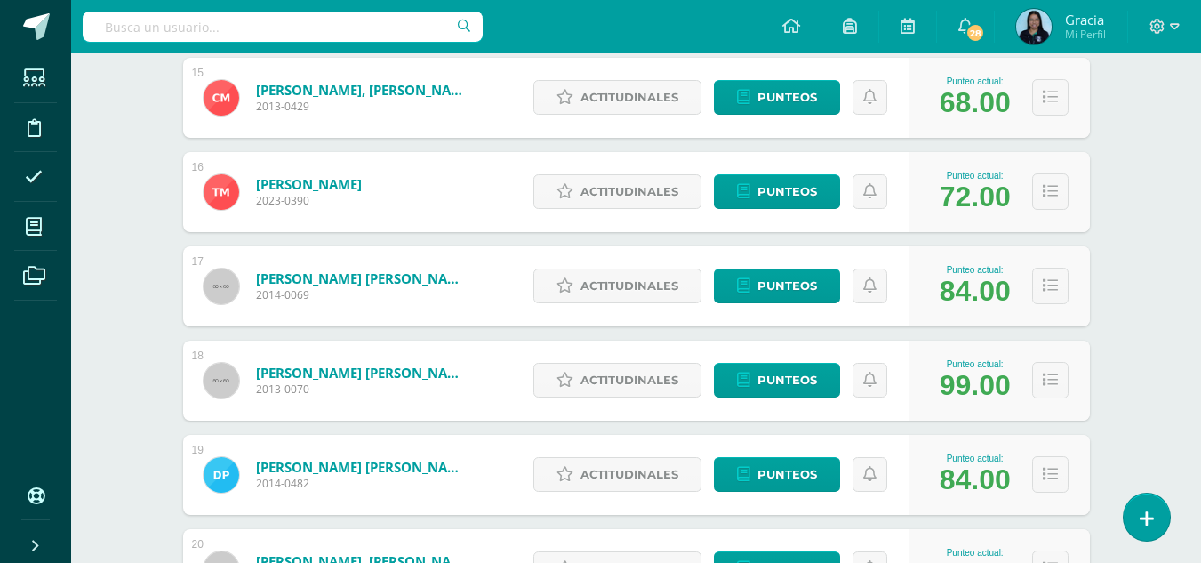
scroll to position [1650, 0]
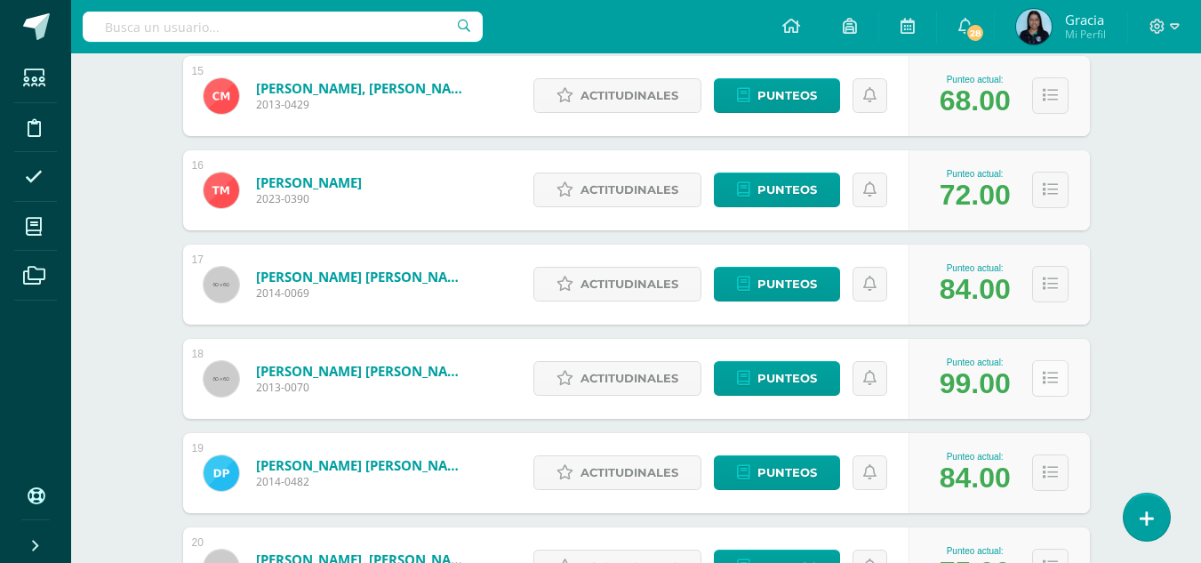
click at [1035, 368] on button at bounding box center [1050, 378] width 36 height 36
click at [1058, 392] on button at bounding box center [1050, 378] width 36 height 36
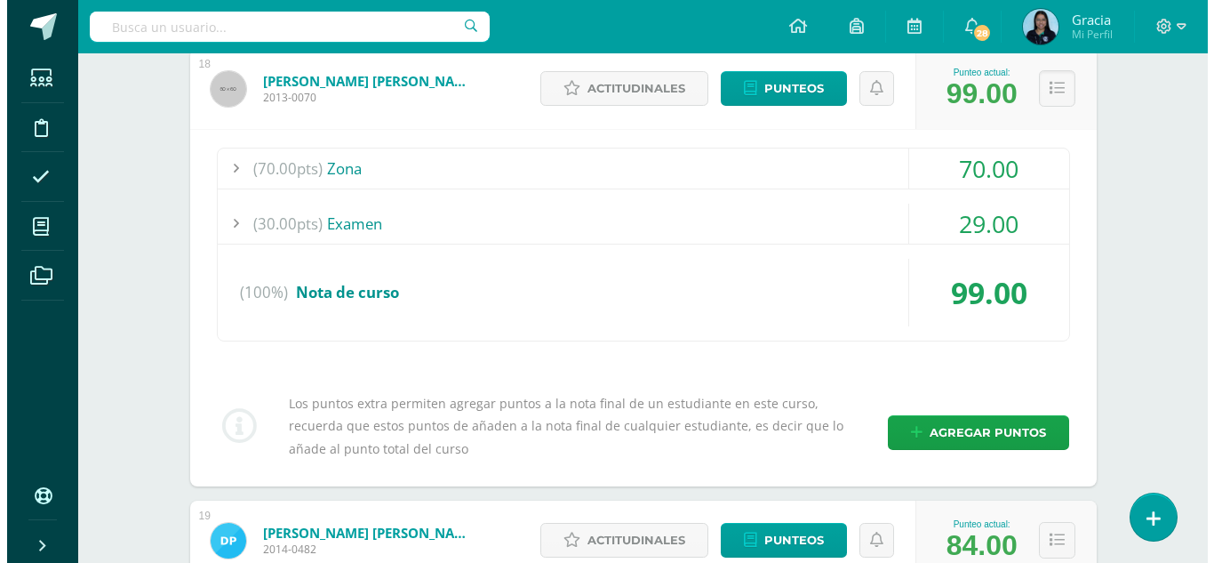
scroll to position [1943, 0]
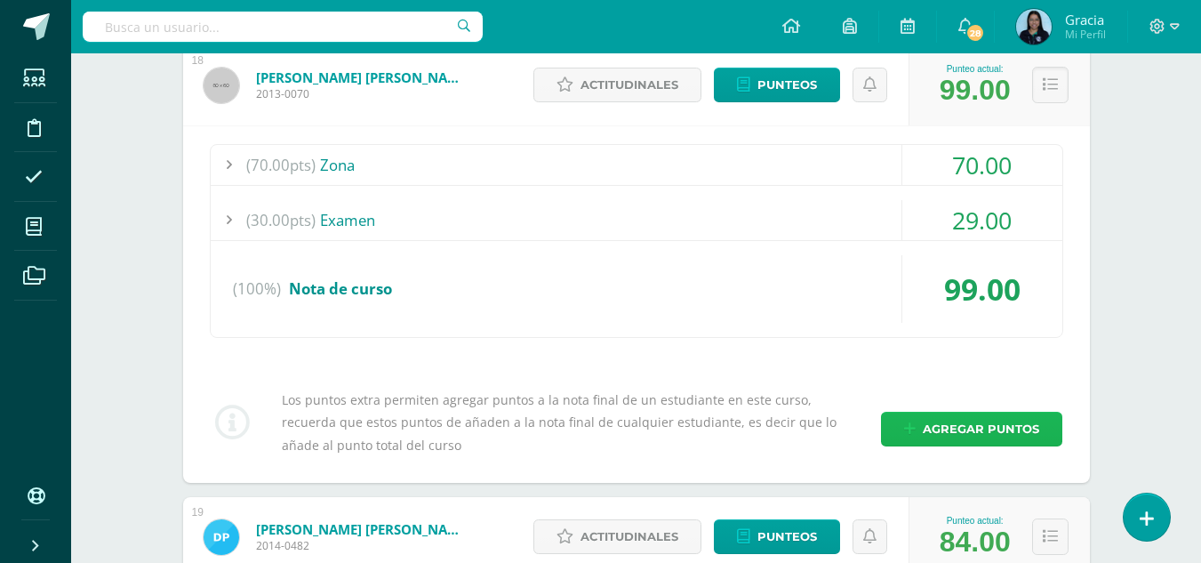
click at [936, 412] on span "Agregar puntos" at bounding box center [981, 428] width 116 height 33
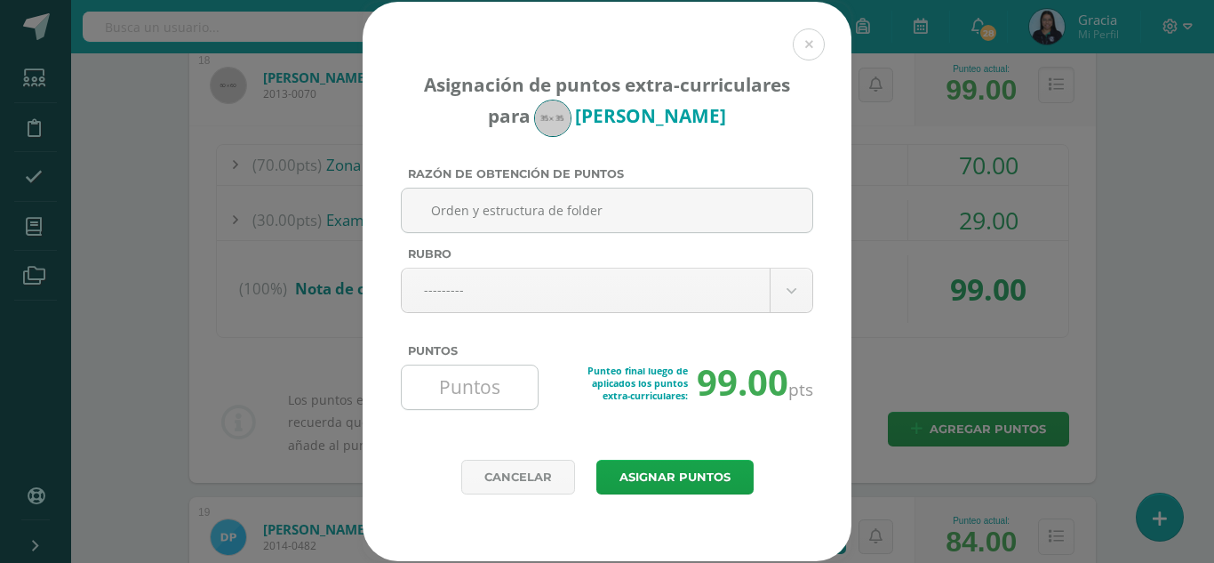
type input "Orden y estructura de folder"
click at [464, 392] on input "Puntos" at bounding box center [470, 387] width 122 height 44
type input "1"
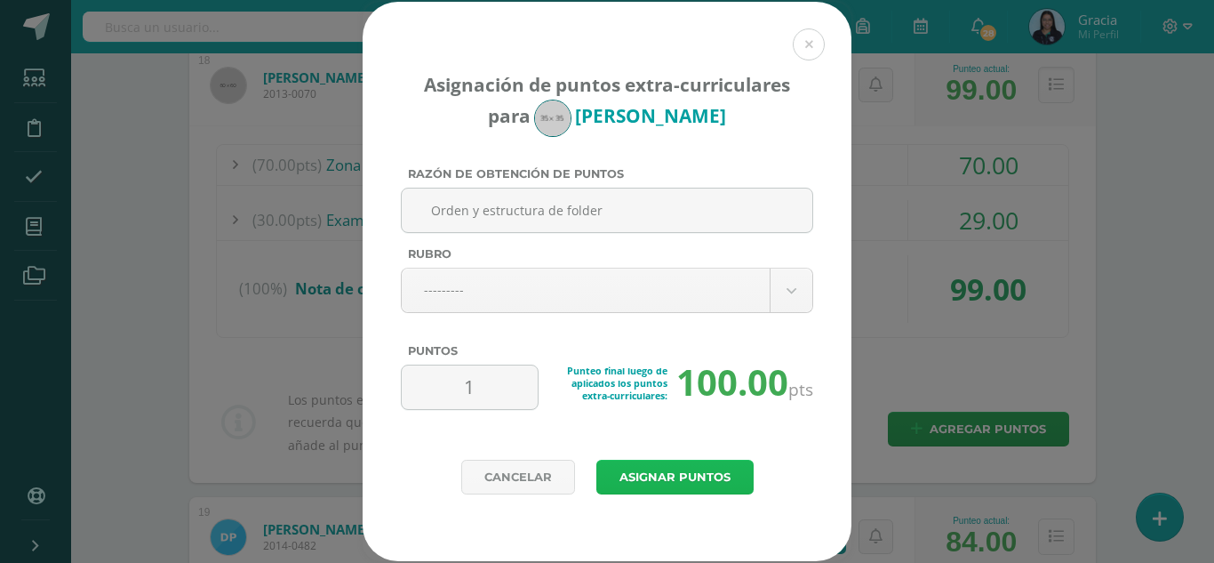
click at [630, 475] on button "Asignar puntos" at bounding box center [674, 476] width 157 height 35
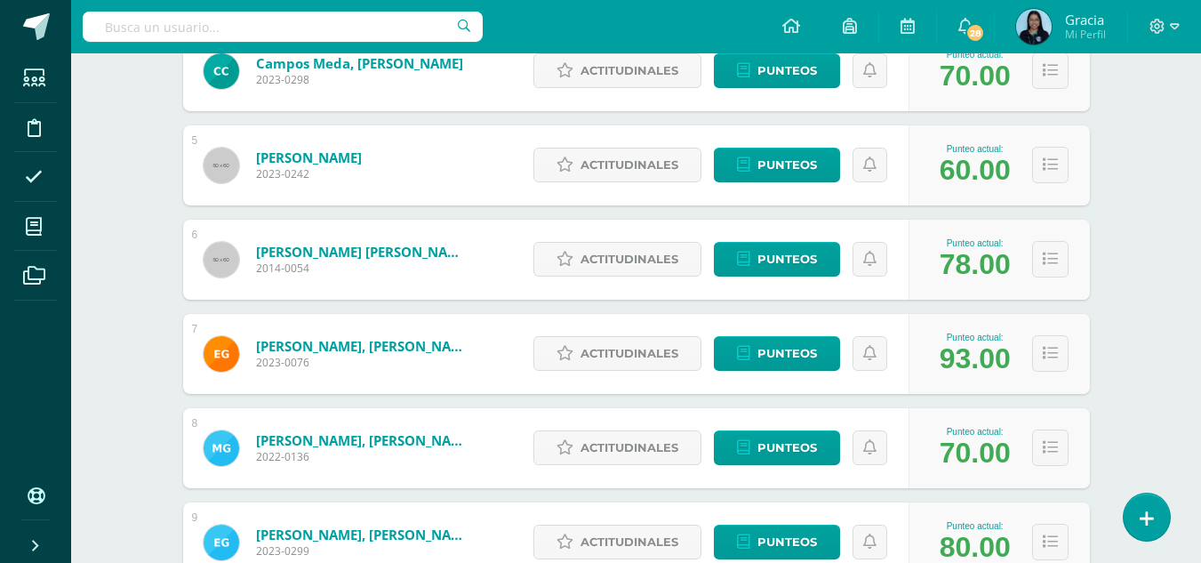
scroll to position [639, 0]
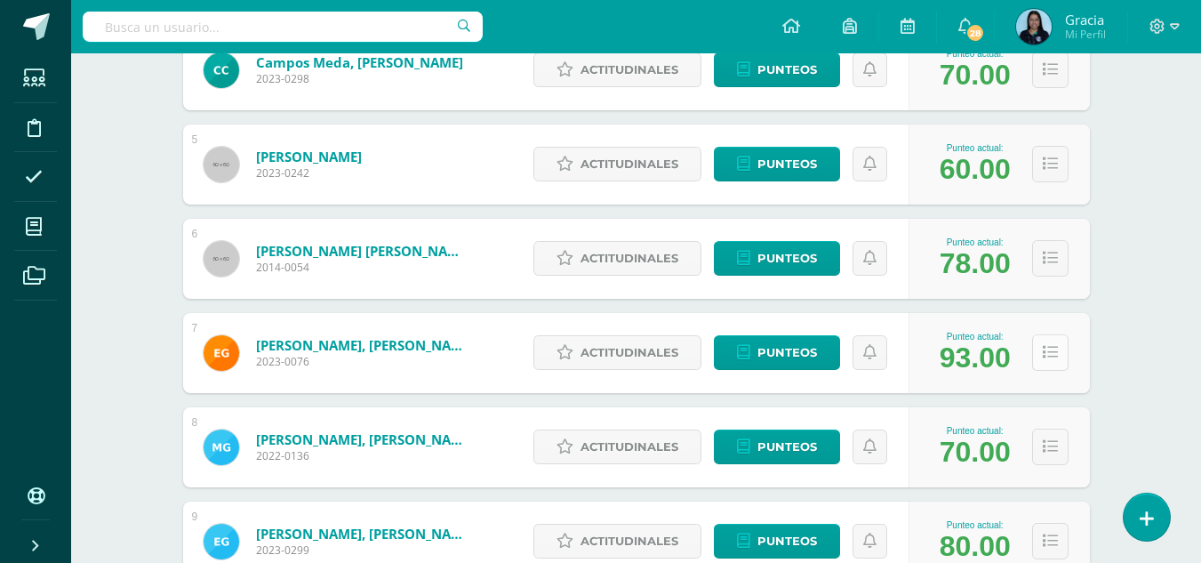
click at [1047, 345] on icon at bounding box center [1049, 352] width 15 height 15
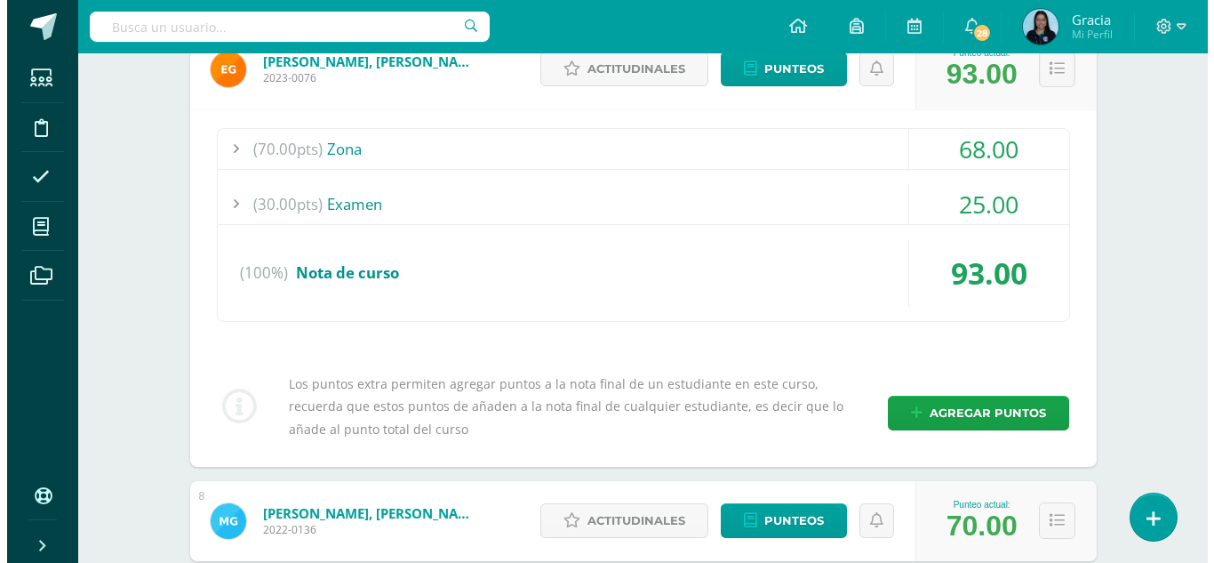
scroll to position [963, 0]
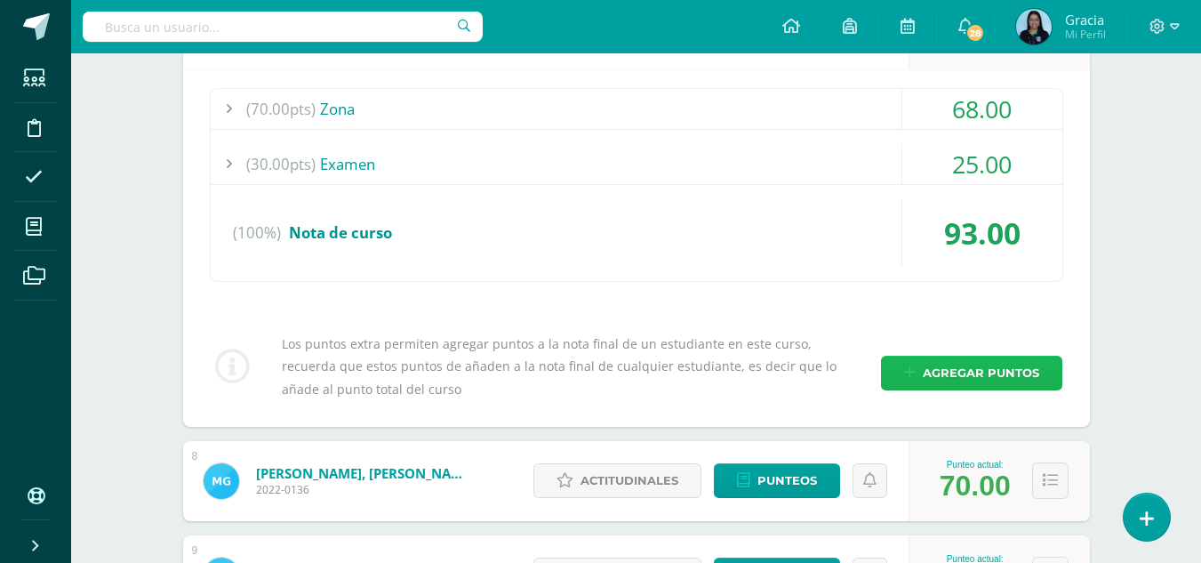
click at [982, 371] on span "Agregar puntos" at bounding box center [981, 372] width 116 height 33
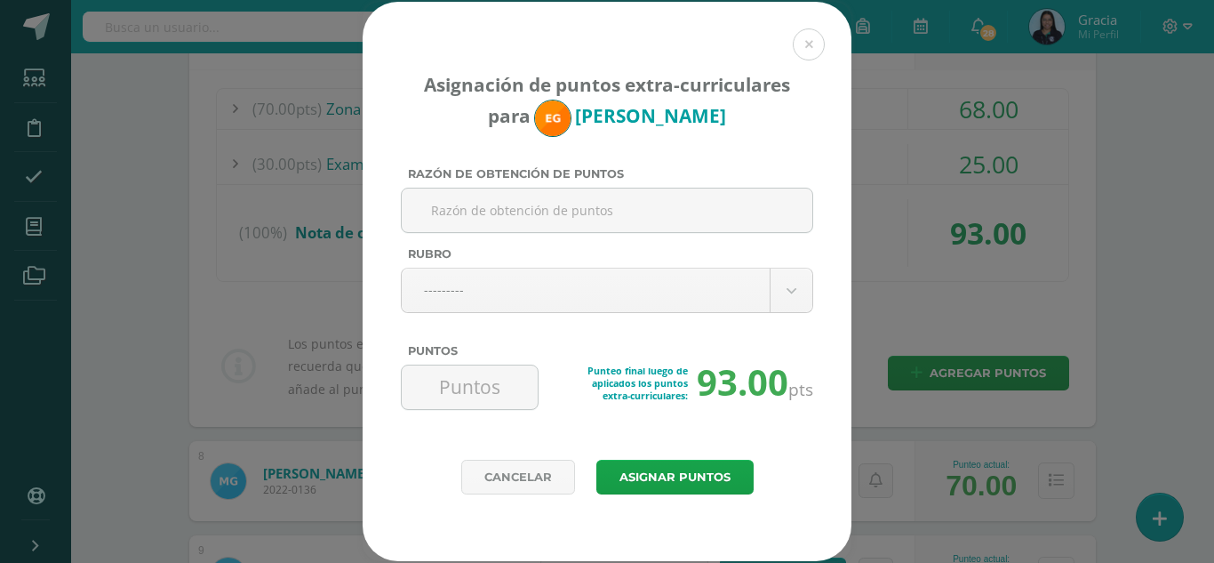
paste input "Orden y estructura de folder"
type input "Orden y estructura de folder"
click at [446, 396] on input "Puntos" at bounding box center [470, 387] width 122 height 44
type input "3"
click at [702, 475] on button "Asignar puntos" at bounding box center [674, 476] width 157 height 35
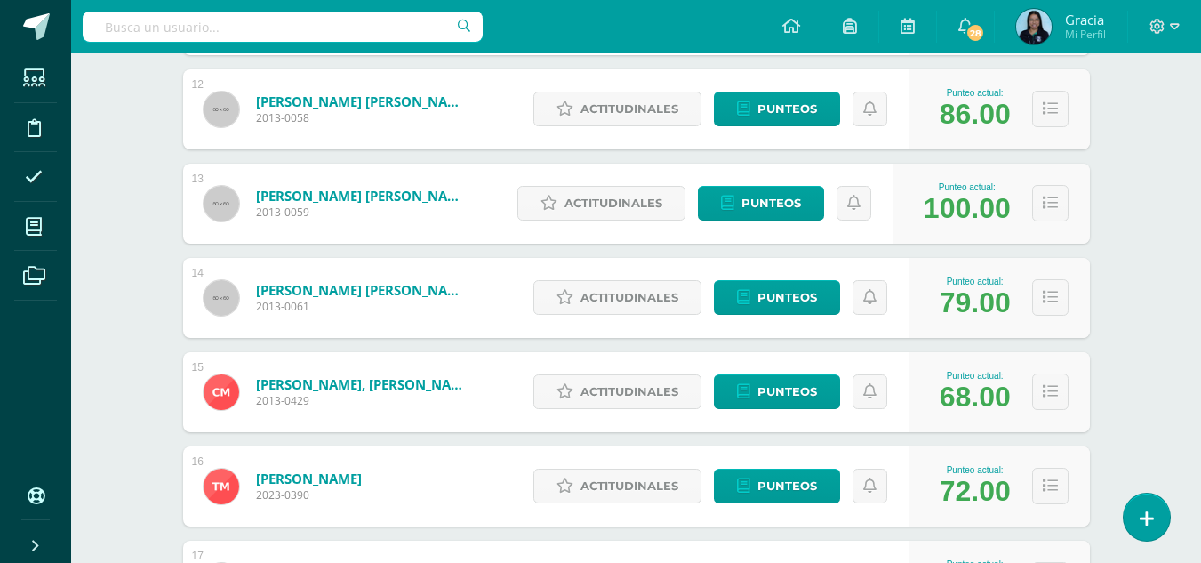
scroll to position [1507, 0]
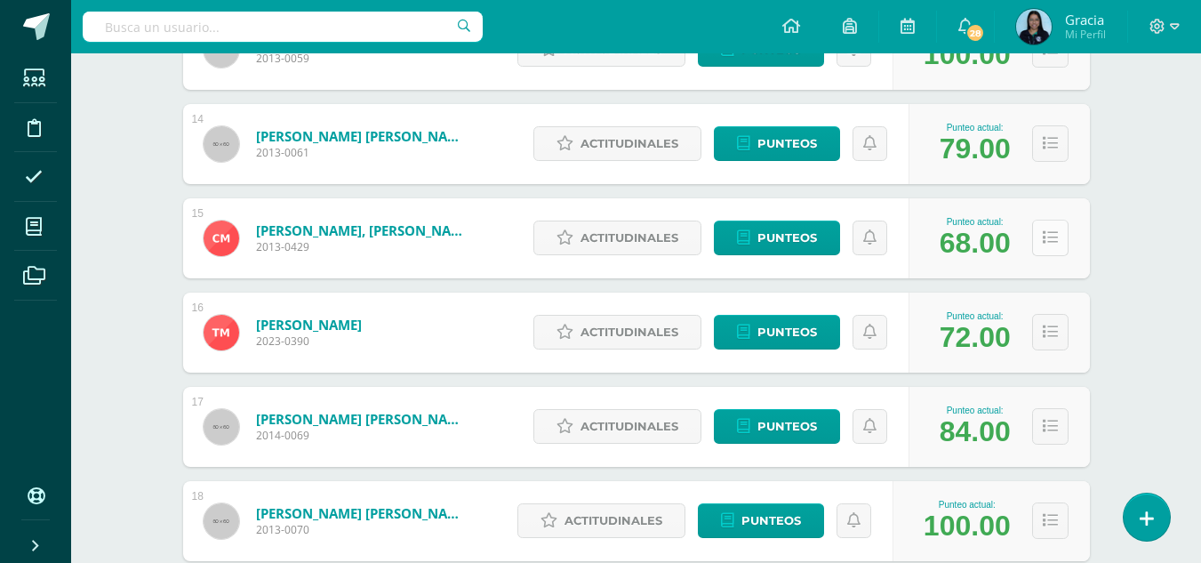
click at [1049, 236] on icon at bounding box center [1049, 237] width 15 height 15
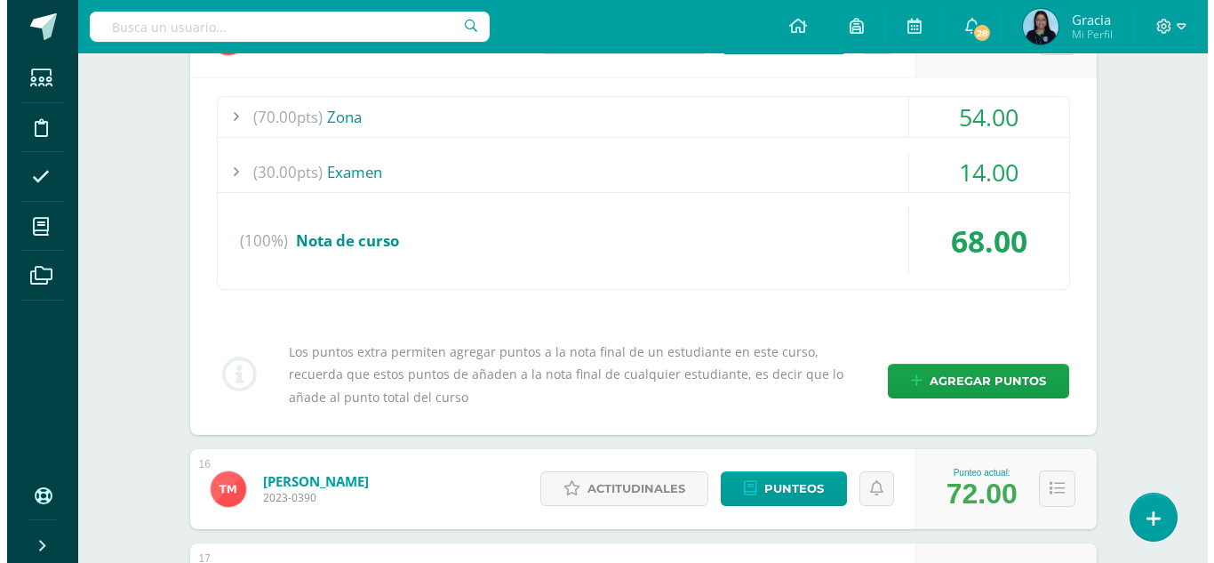
scroll to position [1731, 0]
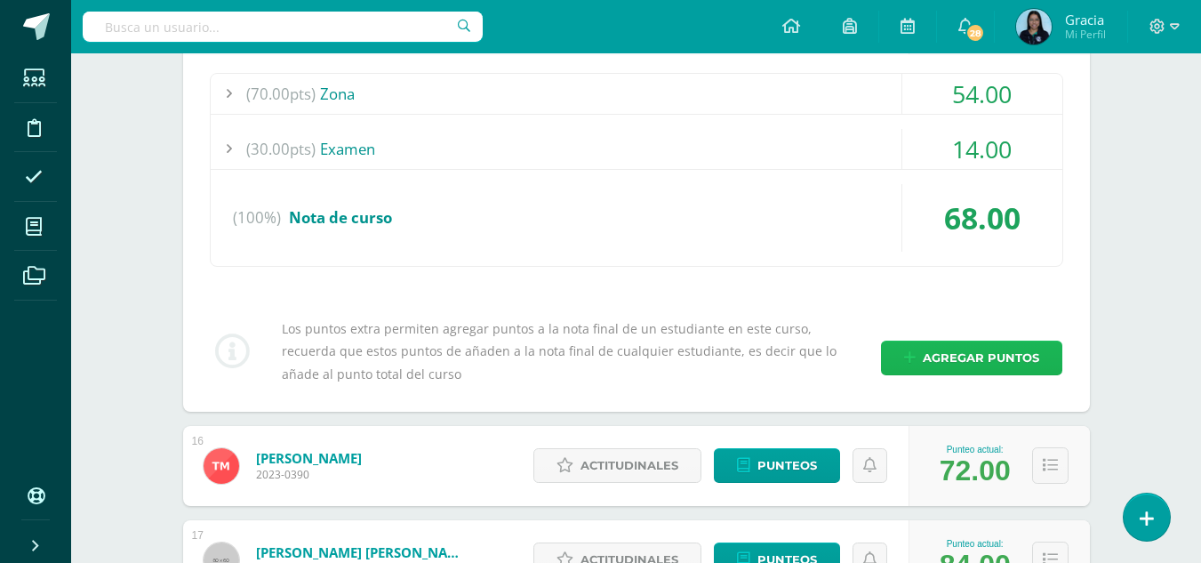
click at [975, 352] on span "Agregar puntos" at bounding box center [981, 357] width 116 height 33
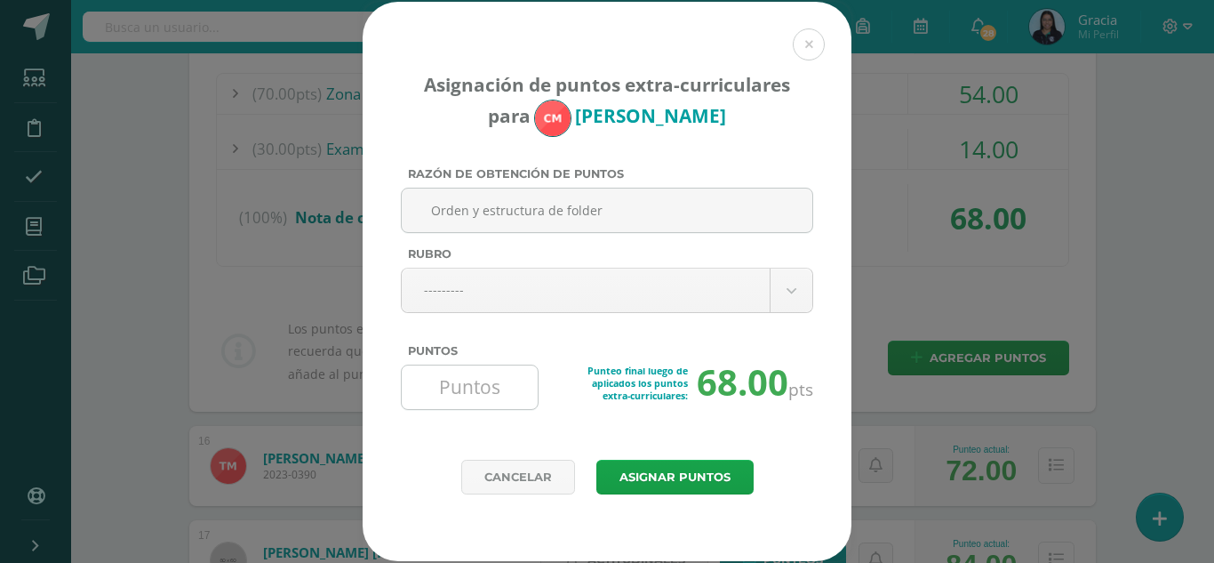
type input "Orden y estructura de folder"
click at [476, 375] on input "Puntos" at bounding box center [470, 387] width 122 height 44
type input "3"
click at [631, 474] on button "Asignar puntos" at bounding box center [674, 476] width 157 height 35
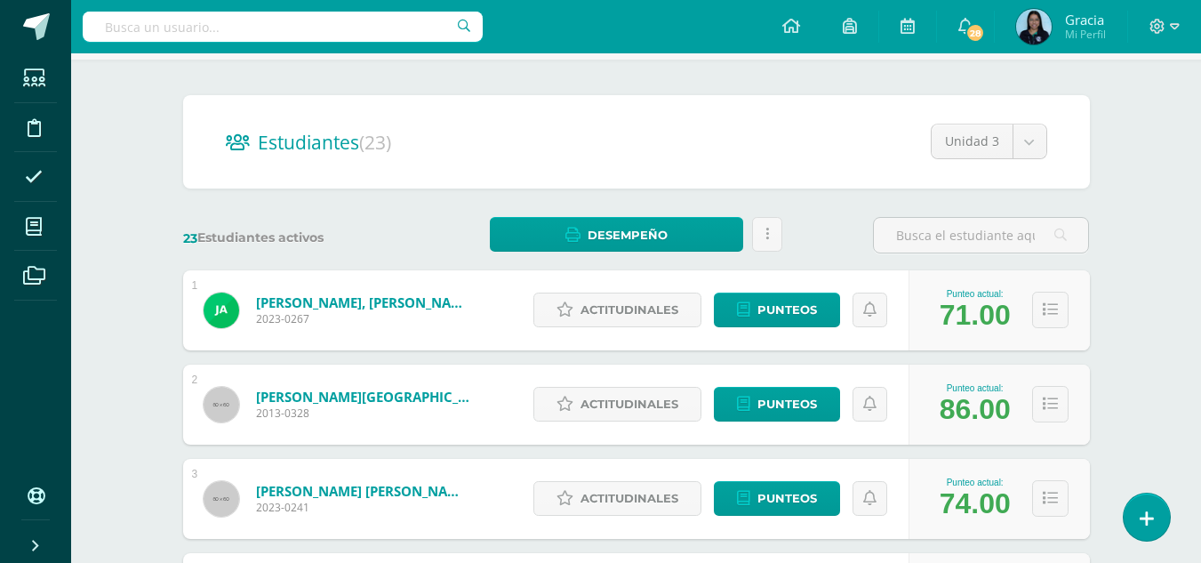
scroll to position [277, 0]
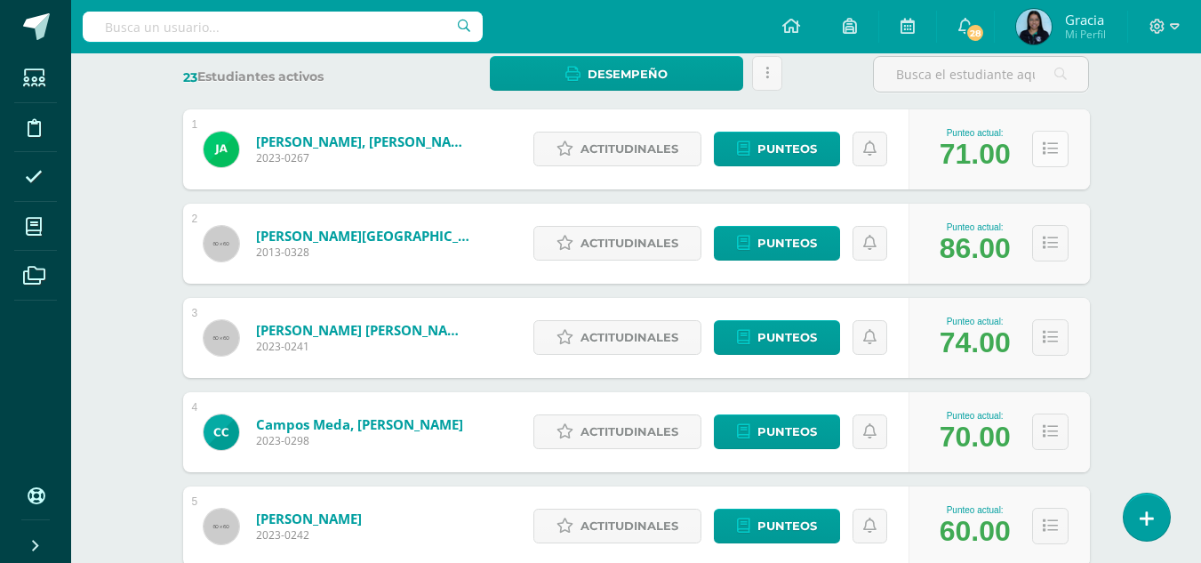
click at [1046, 142] on icon at bounding box center [1049, 148] width 15 height 15
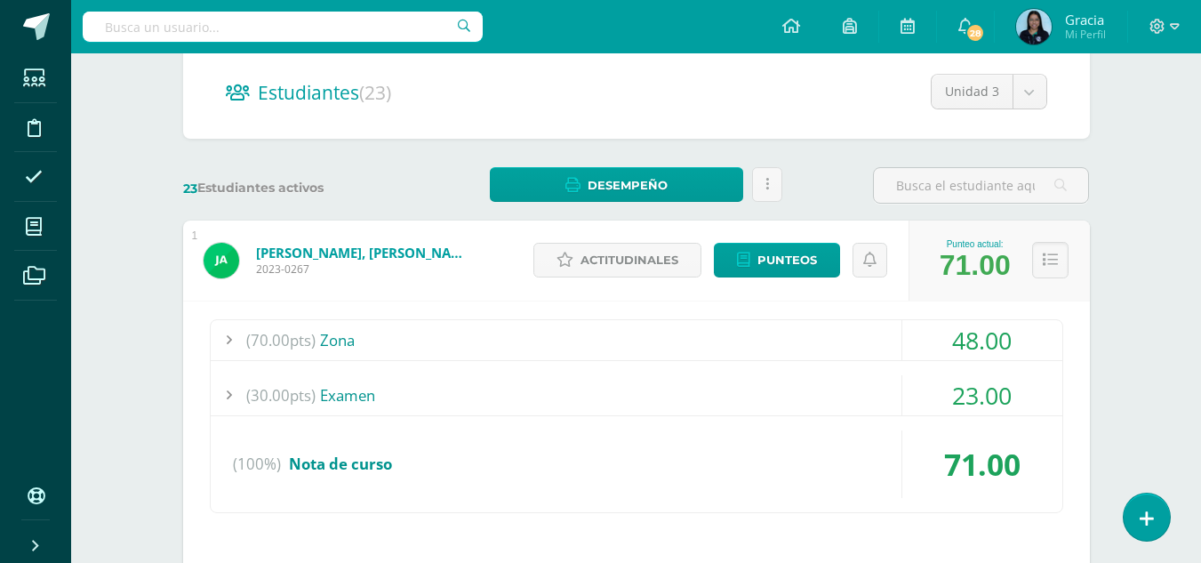
scroll to position [169, 0]
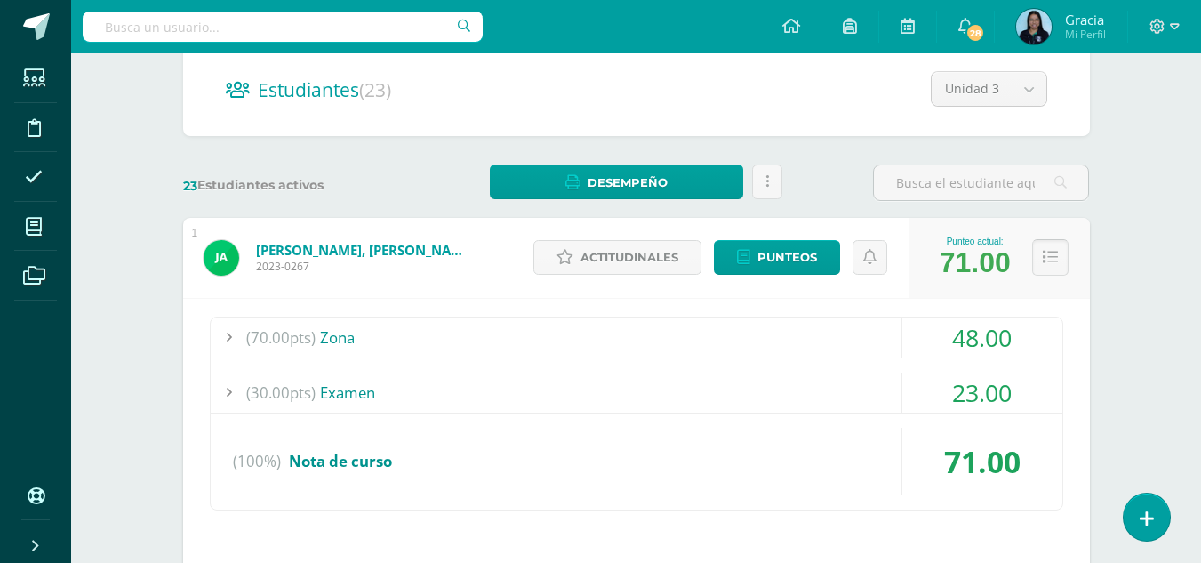
click at [1056, 245] on button at bounding box center [1050, 257] width 36 height 36
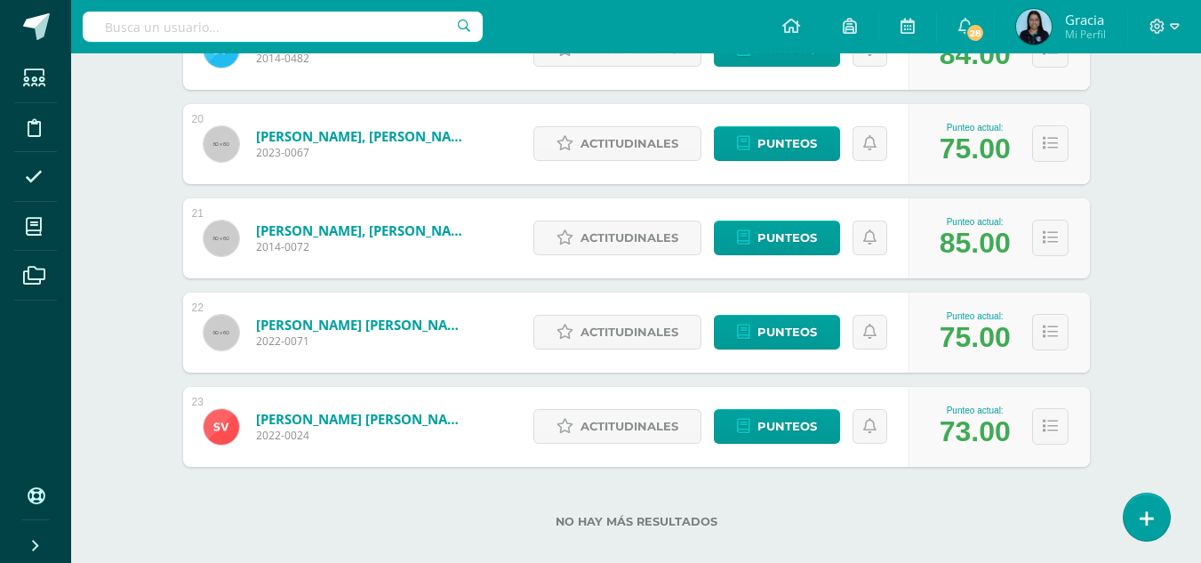
scroll to position [2095, 0]
